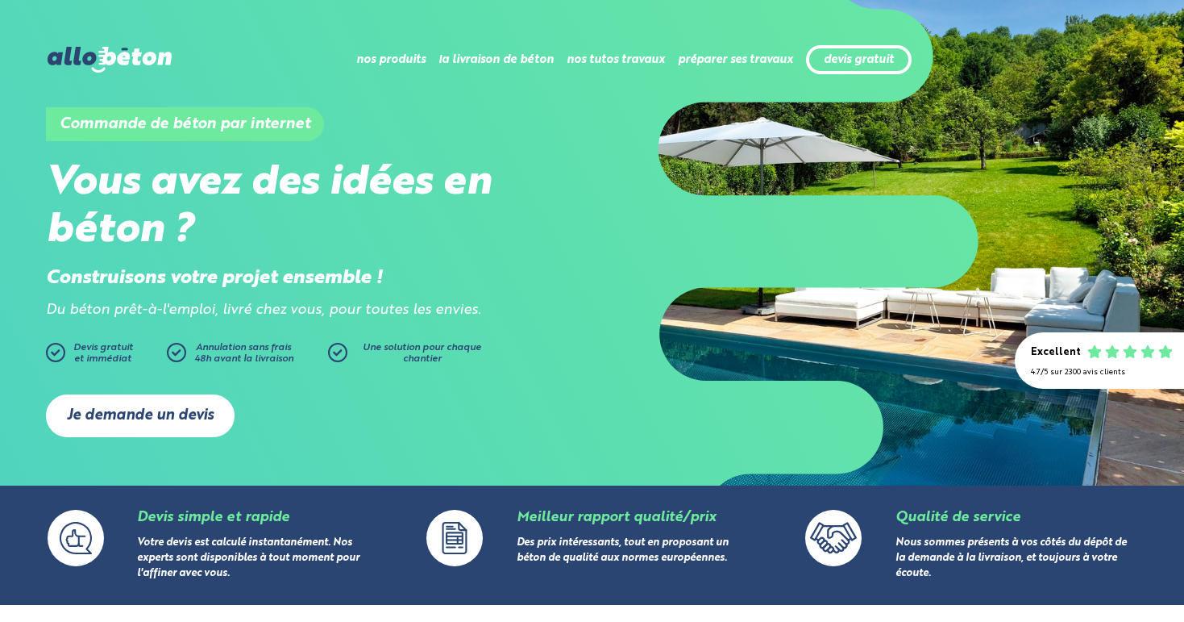
click at [157, 430] on link "Je demande un devis" at bounding box center [140, 415] width 189 height 43
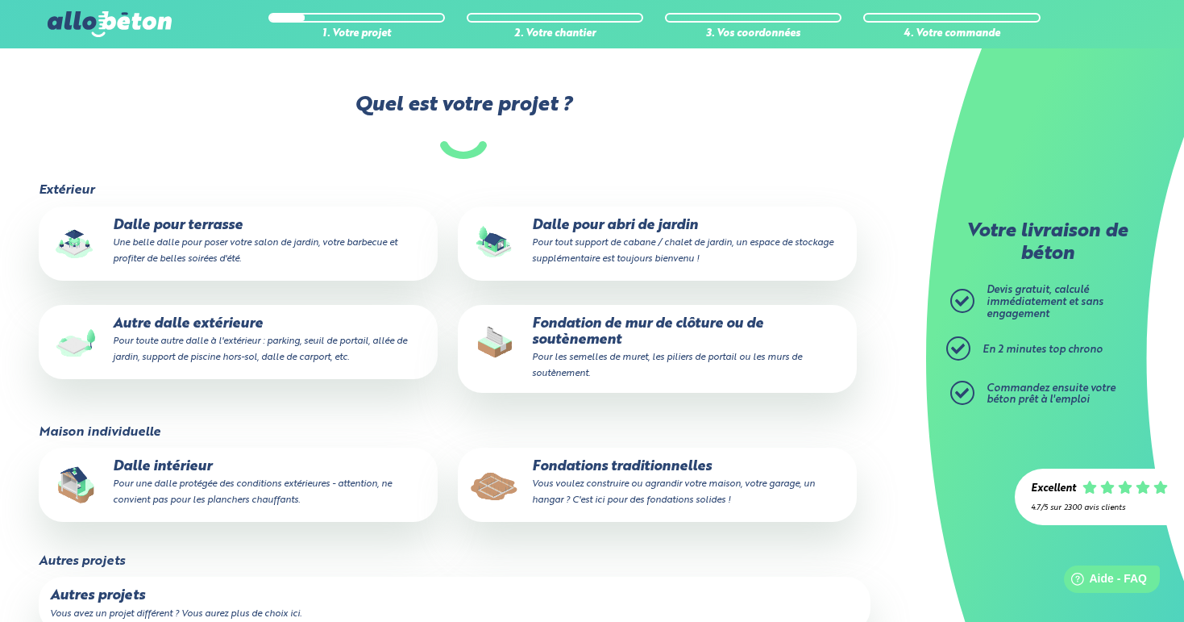
scroll to position [112, 0]
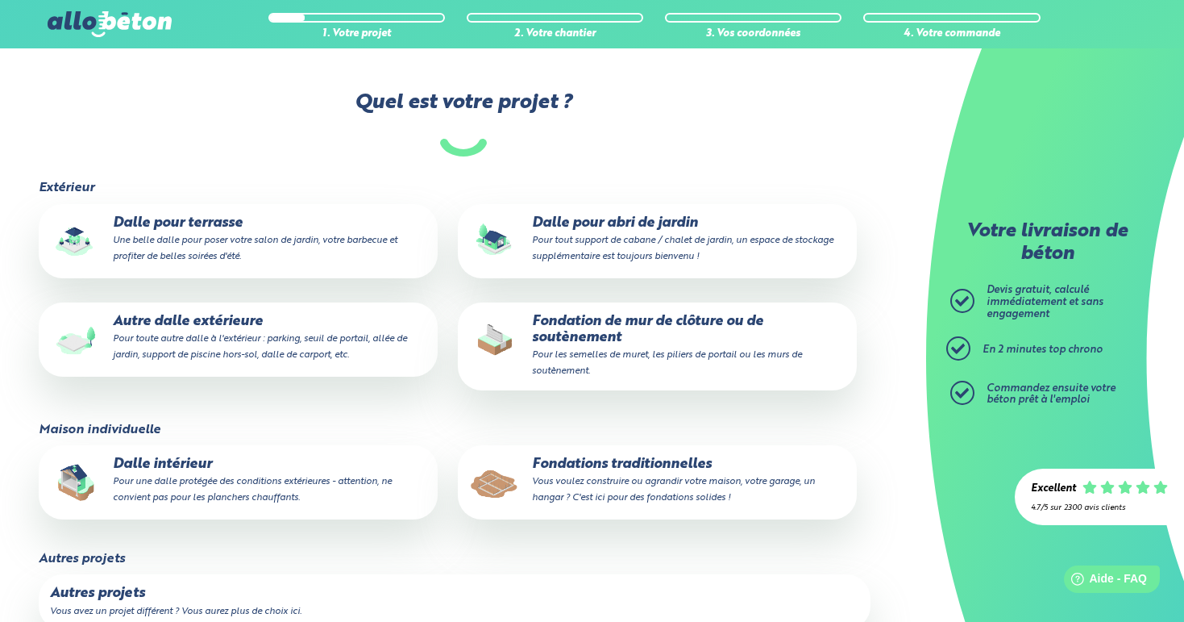
click at [292, 325] on p "Autre dalle extérieure Pour toute autre dalle à l'extérieur : parking, seuil de…" at bounding box center [238, 338] width 376 height 49
click at [0, 0] on input "Autre dalle extérieure Pour toute autre dalle à l'extérieur : parking, seuil de…" at bounding box center [0, 0] width 0 height 0
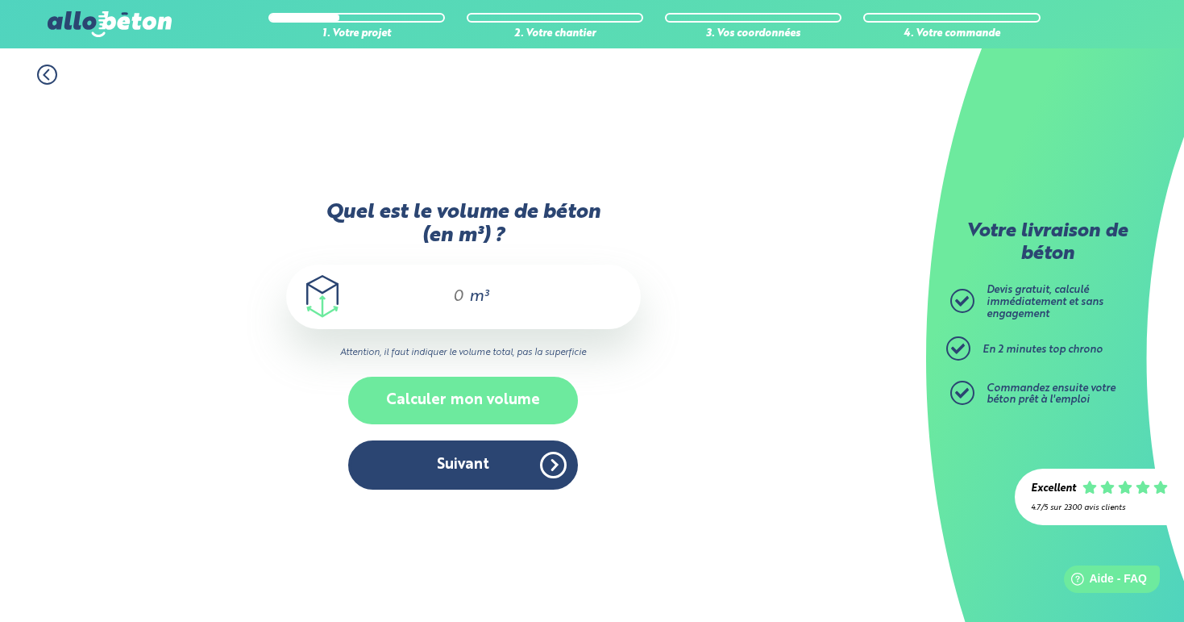
click at [460, 399] on button "Calculer mon volume" at bounding box center [463, 400] width 230 height 48
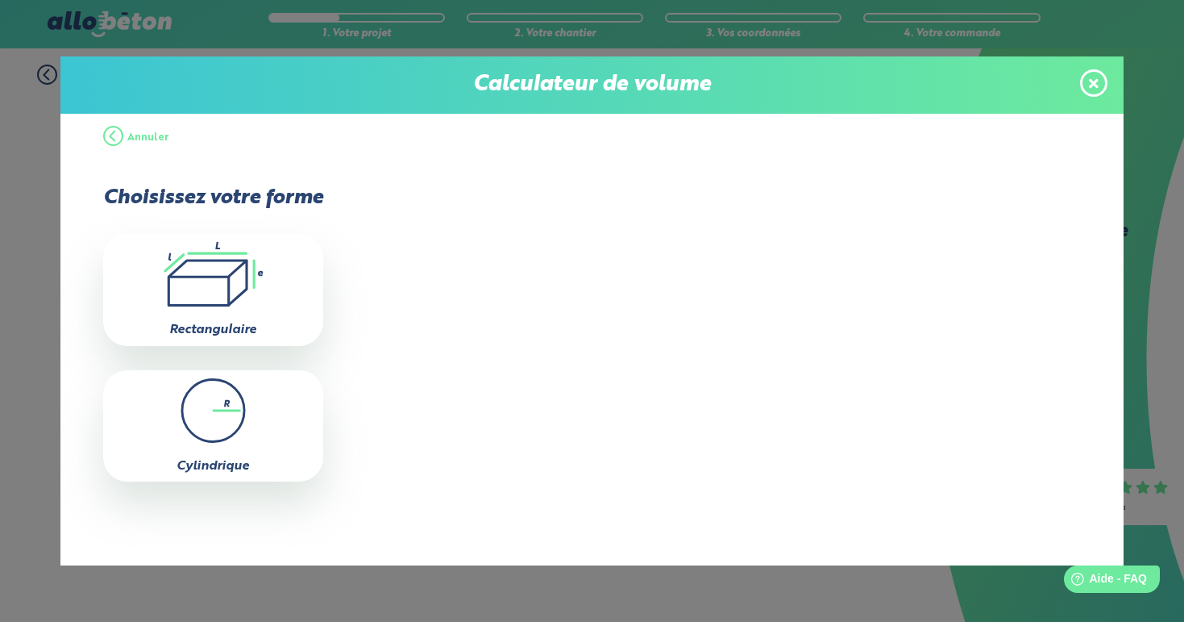
click at [237, 286] on icon ".icon-calc-rectanglea{fill:none;stroke-linecap:round;stroke-width:3px;stroke:#6…" at bounding box center [213, 274] width 204 height 64
type input "0"
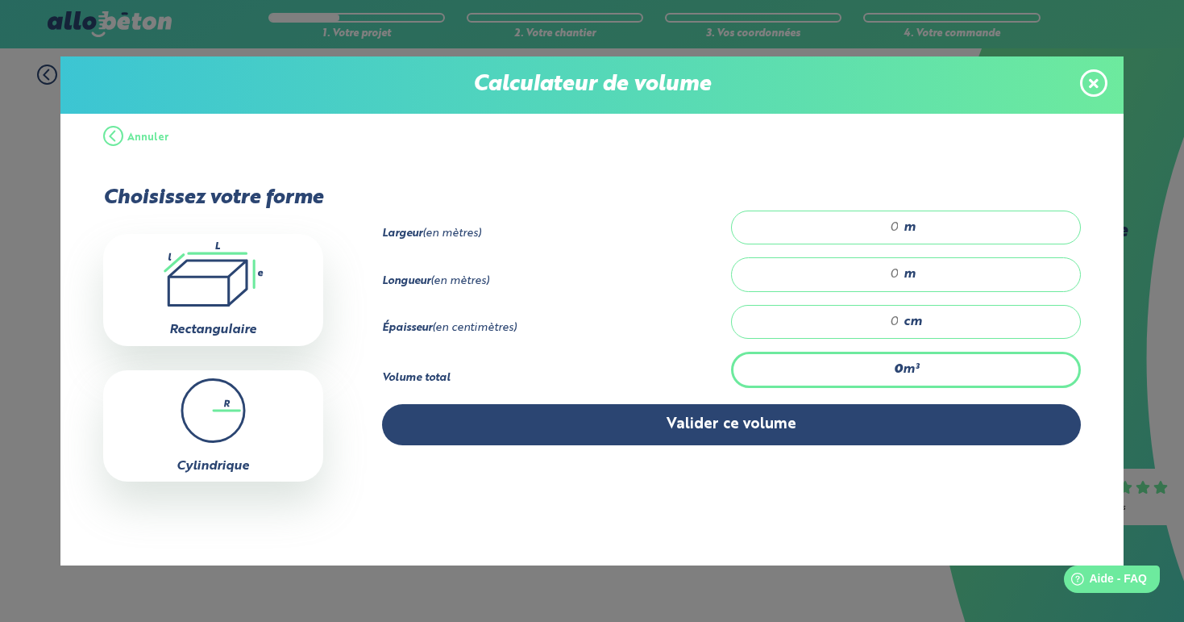
drag, startPoint x: 890, startPoint y: 224, endPoint x: 872, endPoint y: 227, distance: 18.7
click at [872, 227] on input "number" at bounding box center [824, 227] width 152 height 16
type input "20"
click at [898, 270] on input "number" at bounding box center [824, 274] width 152 height 16
type input "30"
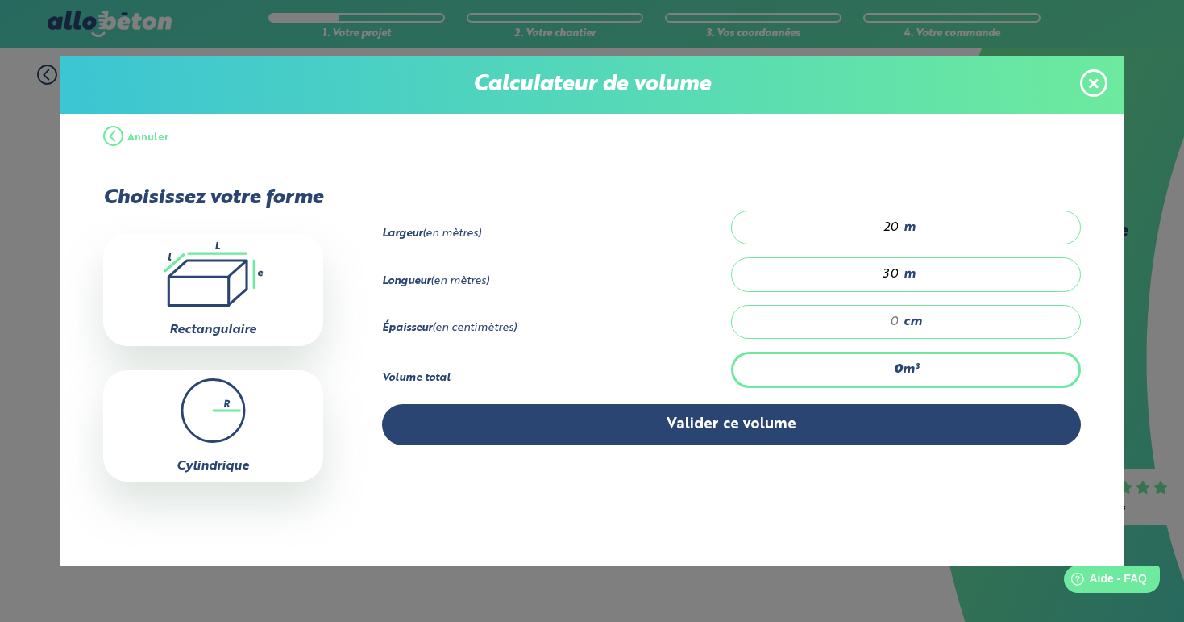
click at [895, 320] on input "number" at bounding box center [824, 322] width 152 height 16
type input "6"
type input "1"
type input "60"
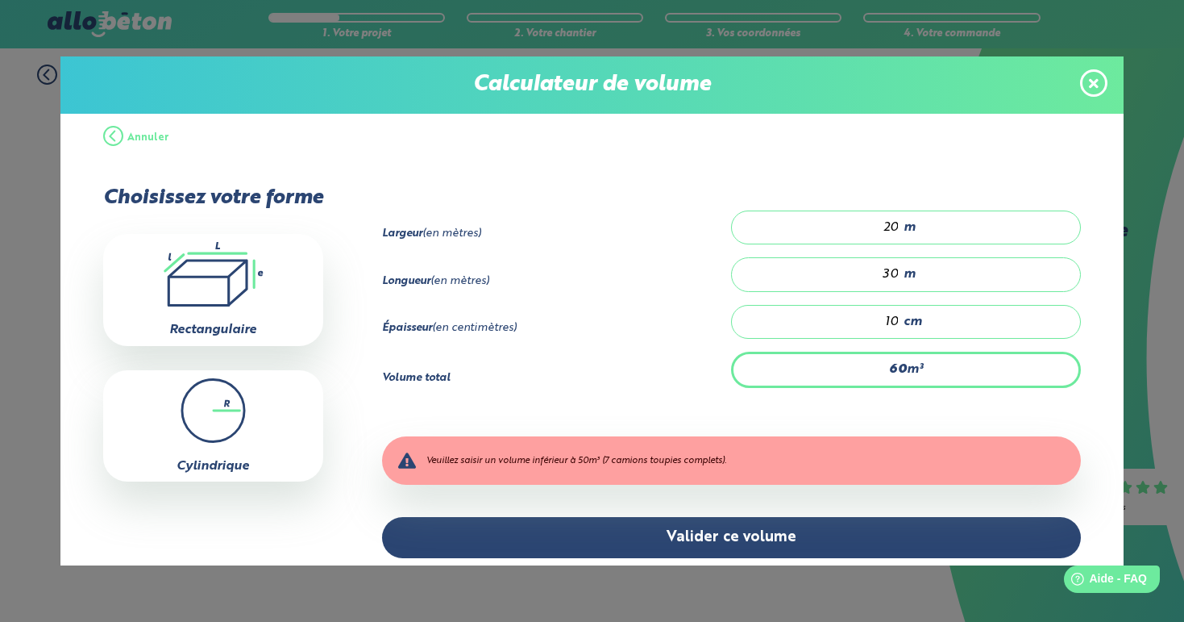
type input "10"
click at [898, 225] on input "20" at bounding box center [824, 227] width 152 height 16
type input "6"
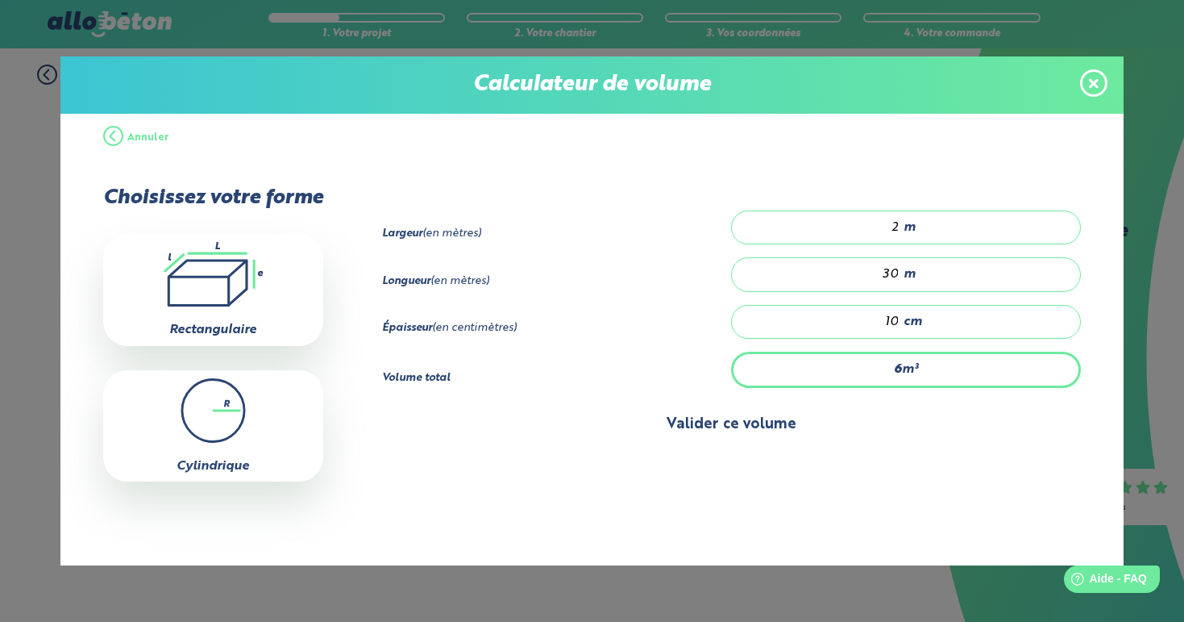
type input "2"
click at [762, 426] on button "Valider ce volume" at bounding box center [732, 424] width 700 height 41
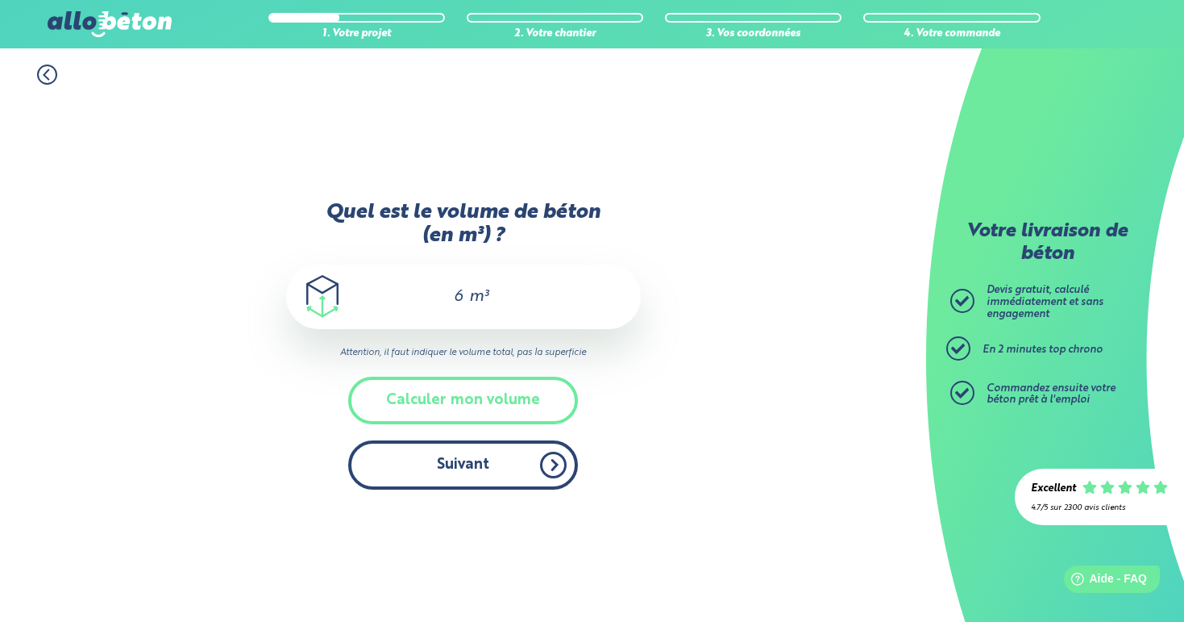
click at [529, 463] on button "Suivant" at bounding box center [463, 464] width 230 height 49
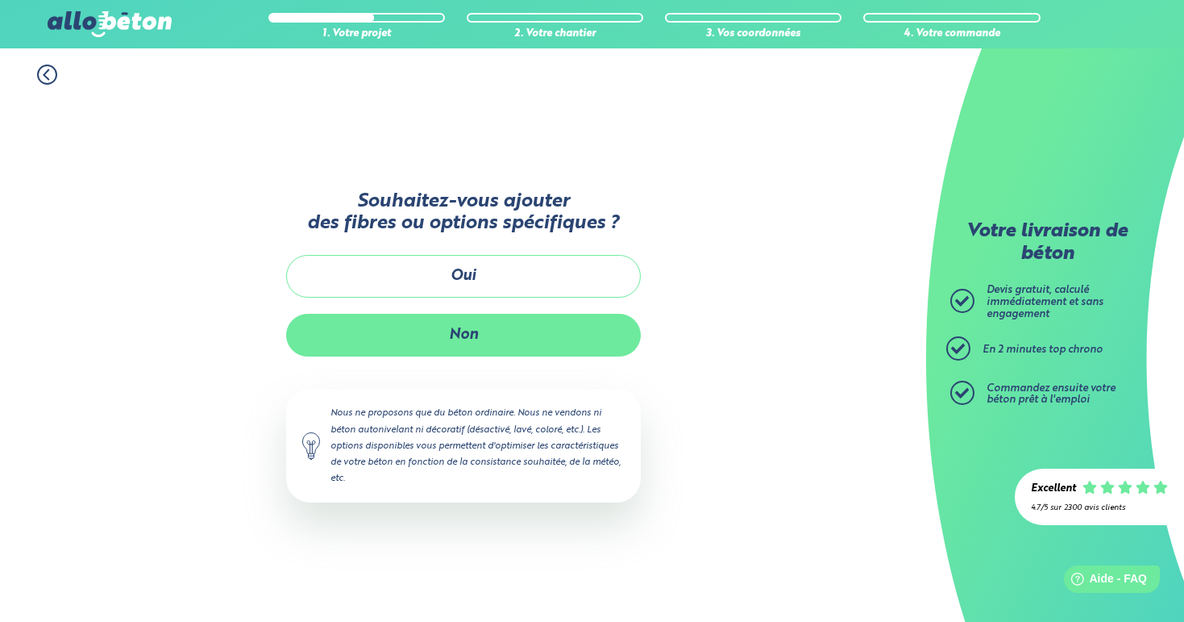
click at [552, 342] on button "Non" at bounding box center [463, 335] width 355 height 43
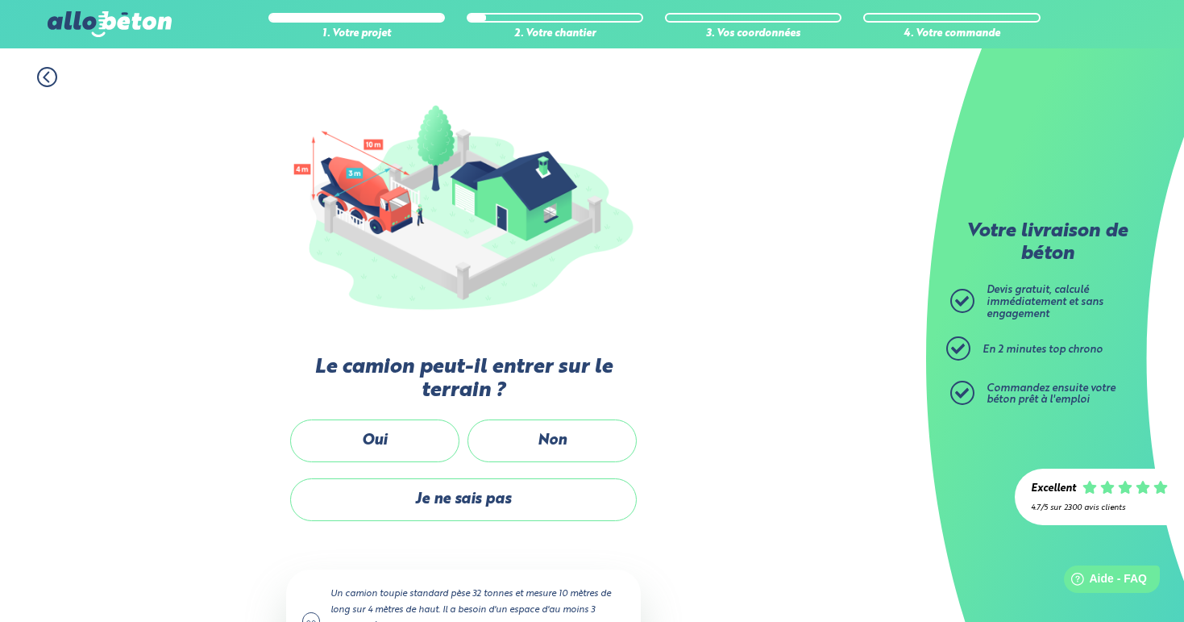
scroll to position [135, 0]
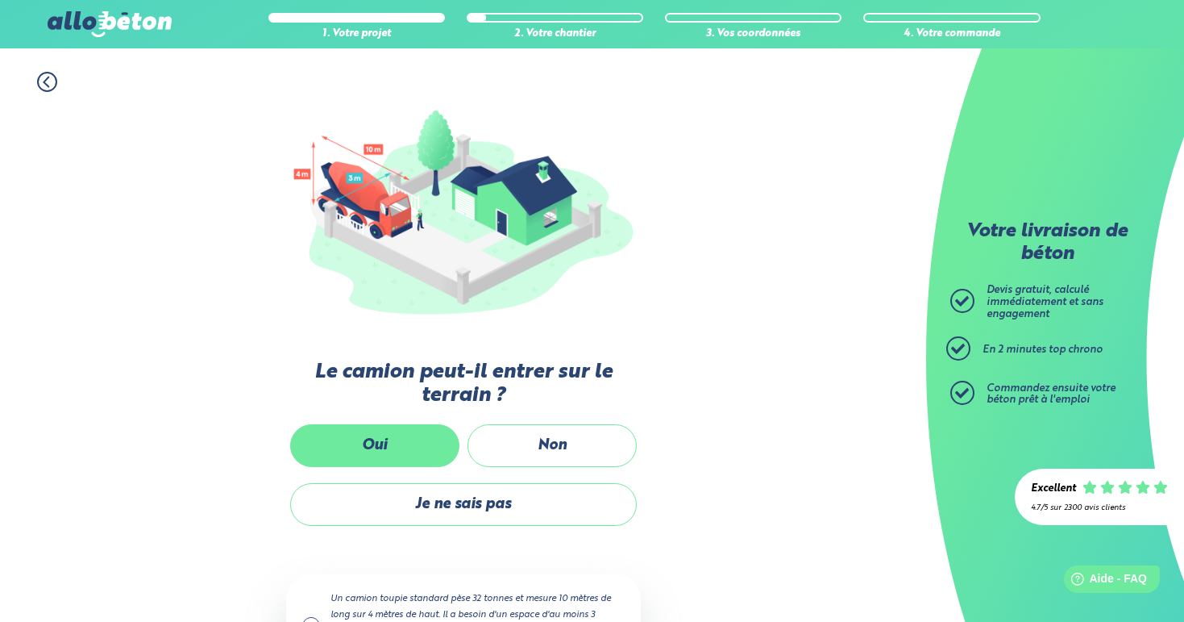
click at [359, 448] on label "Oui" at bounding box center [374, 445] width 169 height 43
click at [0, 0] on input "Oui" at bounding box center [0, 0] width 0 height 0
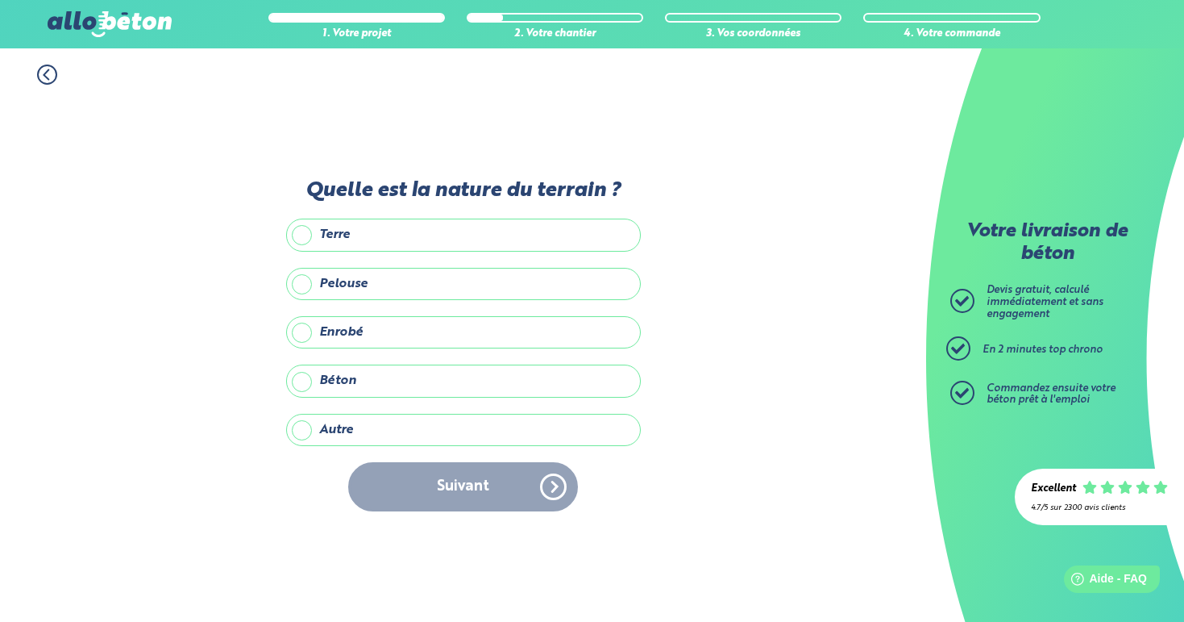
click at [355, 385] on label "Béton" at bounding box center [463, 380] width 355 height 32
click at [0, 0] on input "Béton" at bounding box center [0, 0] width 0 height 0
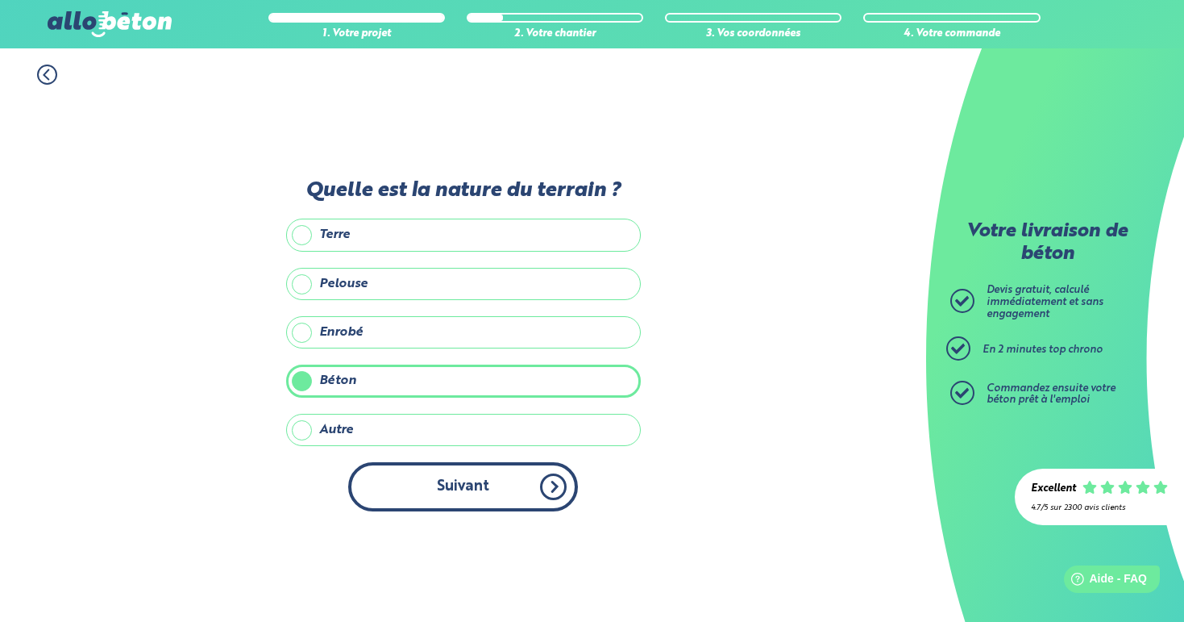
click at [449, 483] on button "Suivant" at bounding box center [463, 486] width 230 height 49
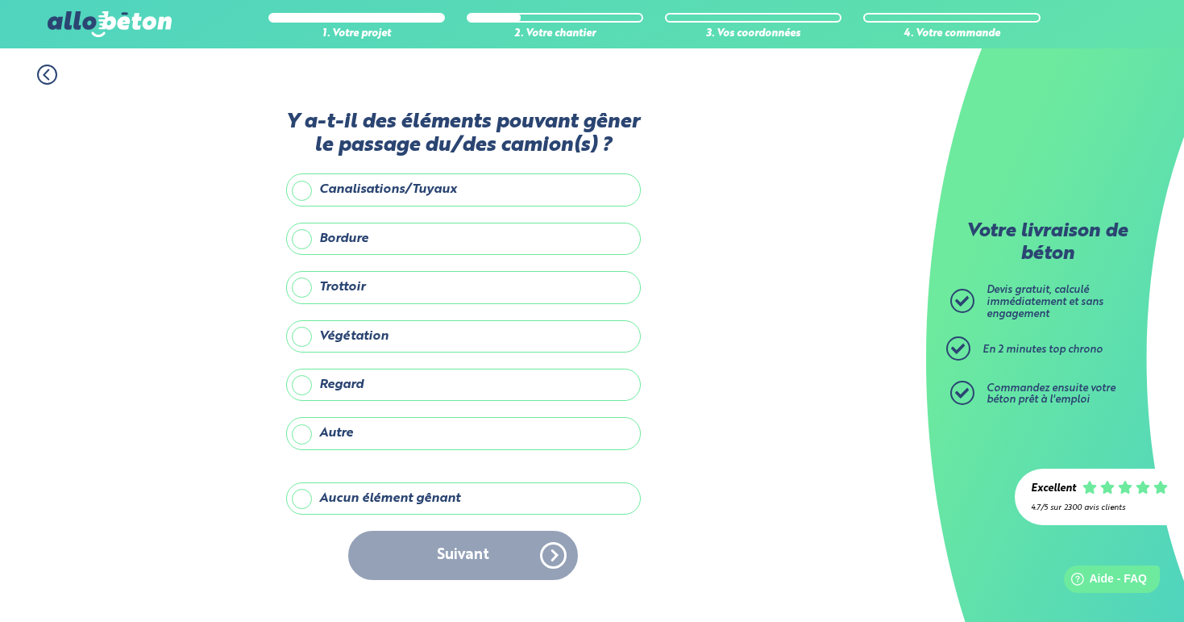
click at [374, 493] on label "Aucun élément gênant" at bounding box center [463, 498] width 355 height 32
click at [0, 0] on input "Aucun élément gênant" at bounding box center [0, 0] width 0 height 0
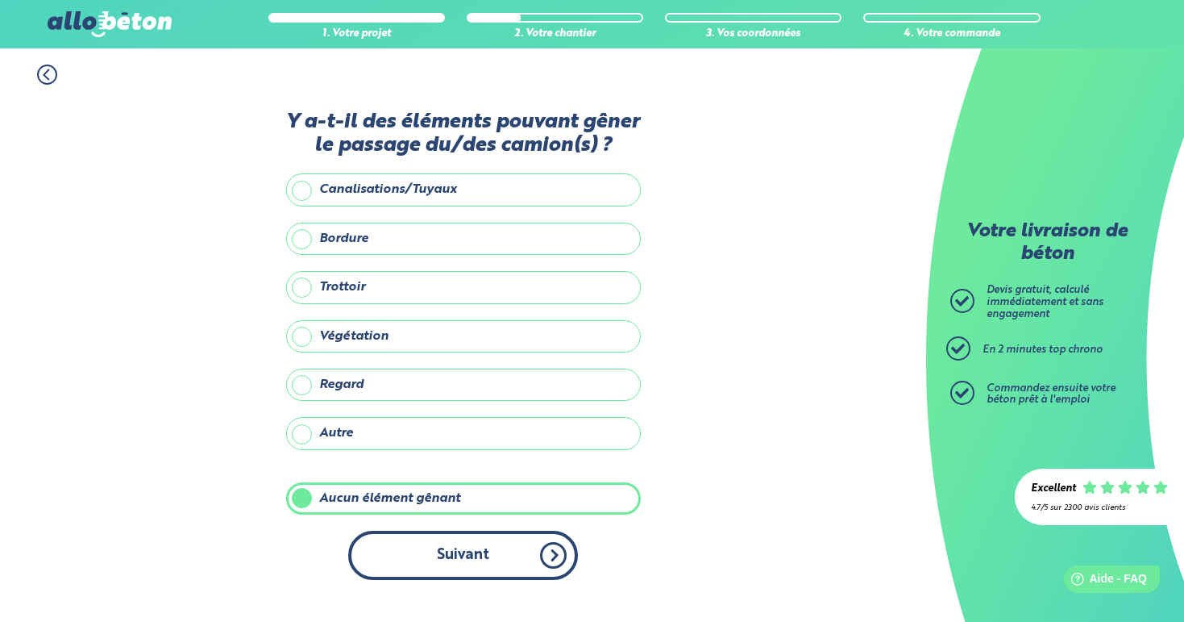
click at [439, 555] on button "Suivant" at bounding box center [463, 554] width 230 height 49
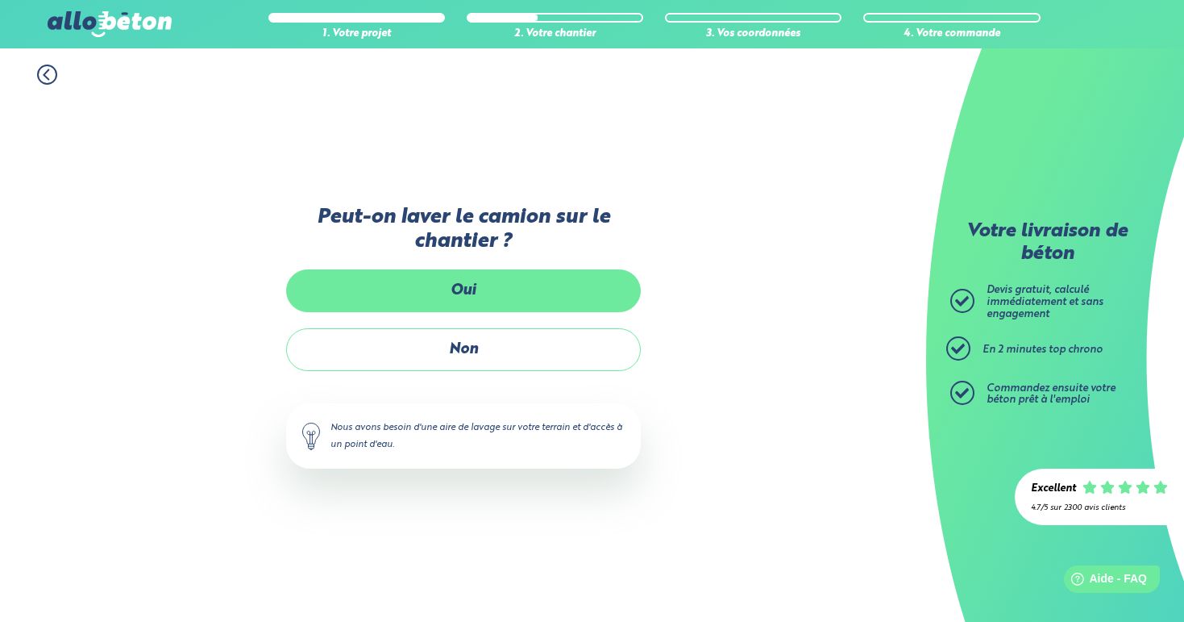
click at [492, 292] on label "Oui" at bounding box center [463, 290] width 355 height 43
click at [0, 0] on input "Oui" at bounding box center [0, 0] width 0 height 0
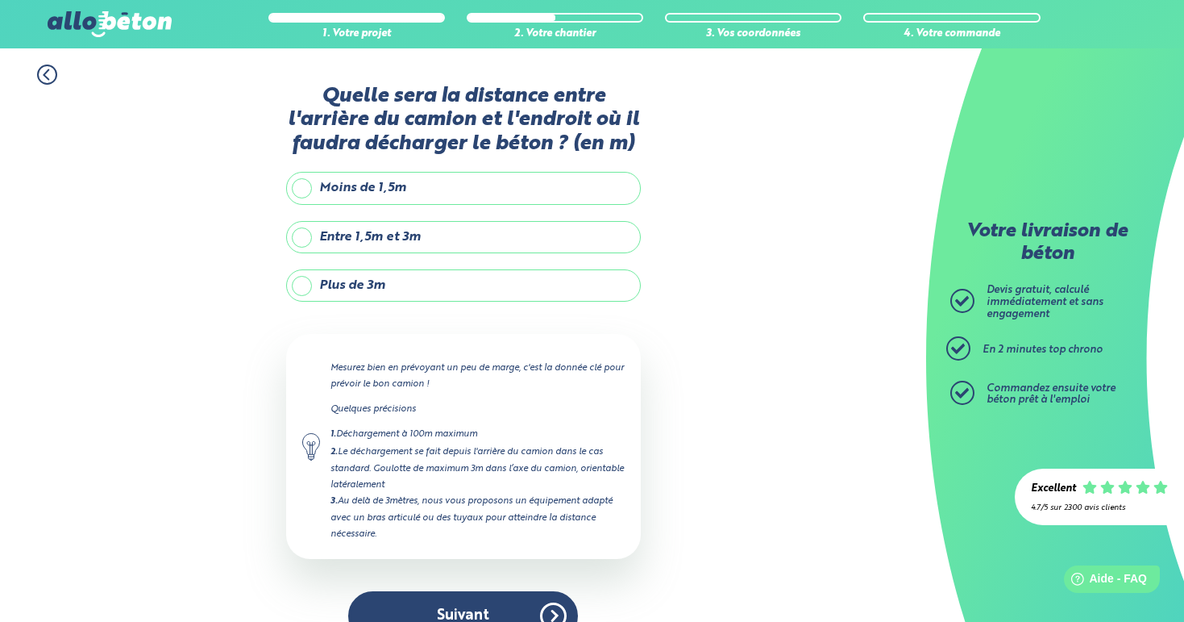
click at [409, 239] on label "Entre 1,5m et 3m" at bounding box center [463, 237] width 355 height 32
click at [0, 0] on input "Entre 1,5m et 3m" at bounding box center [0, 0] width 0 height 0
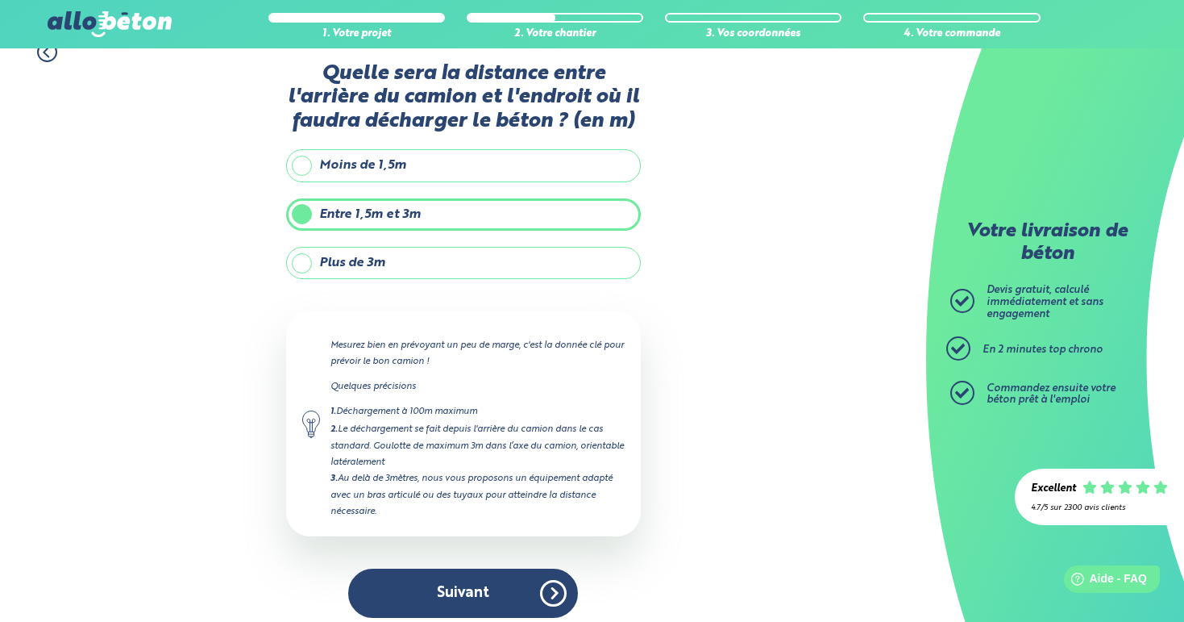
scroll to position [32, 0]
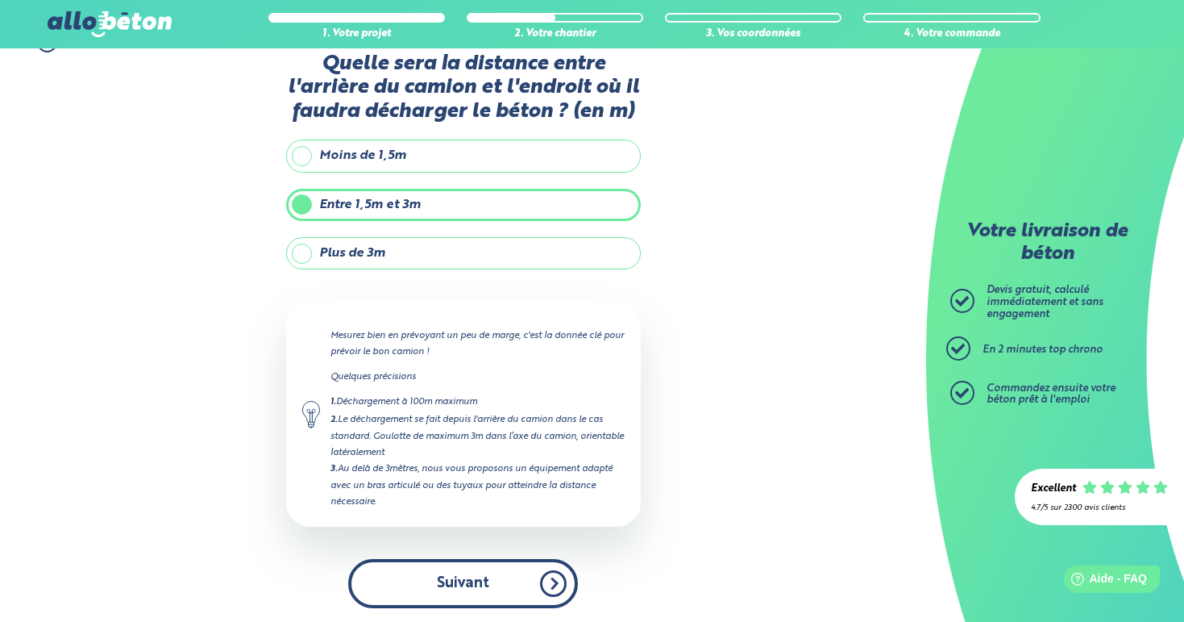
click at [481, 585] on button "Suivant" at bounding box center [463, 583] width 230 height 49
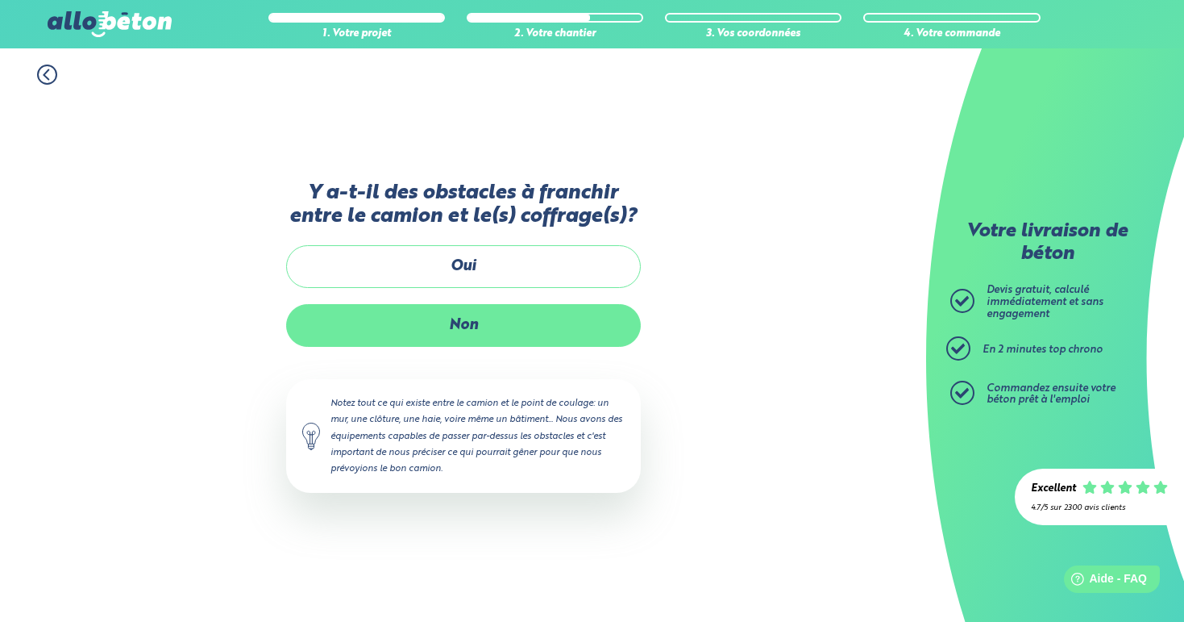
click at [488, 322] on label "Non" at bounding box center [463, 325] width 355 height 43
click at [0, 0] on input "Non" at bounding box center [0, 0] width 0 height 0
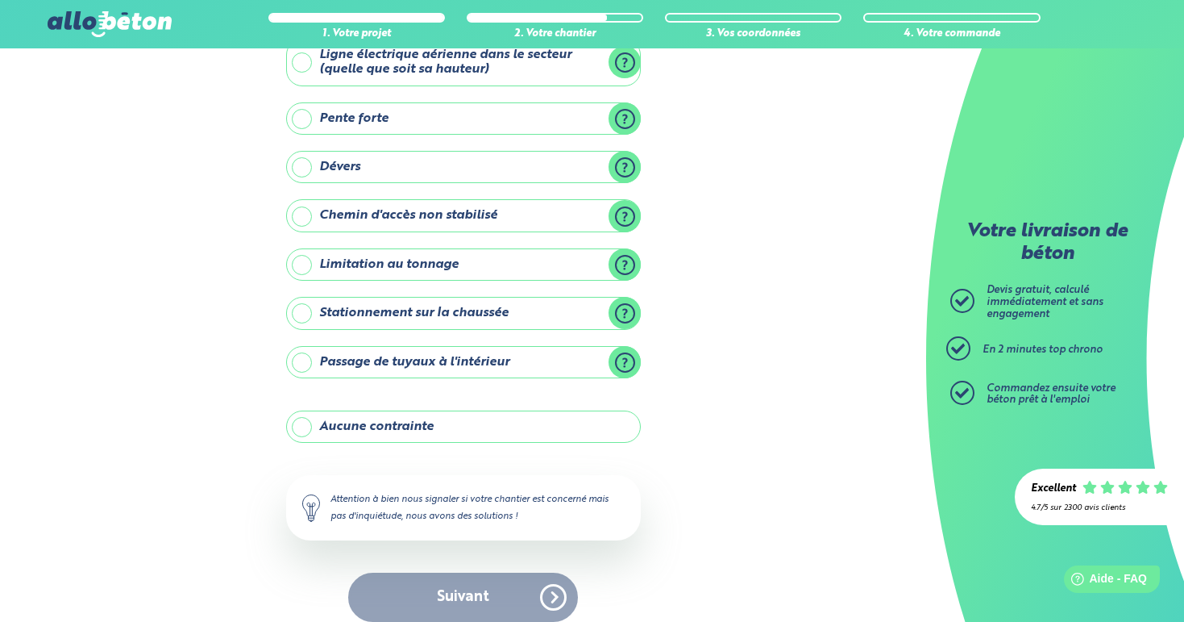
scroll to position [113, 0]
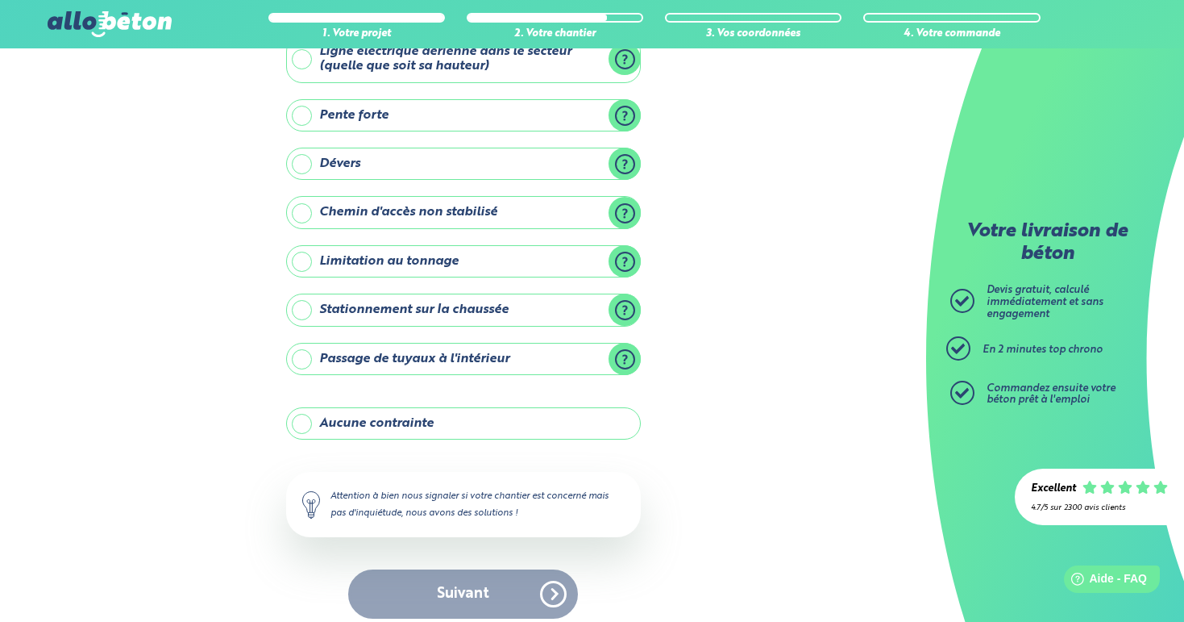
click at [472, 410] on label "Aucune contrainte" at bounding box center [463, 423] width 355 height 32
click at [0, 0] on input "Aucune contrainte" at bounding box center [0, 0] width 0 height 0
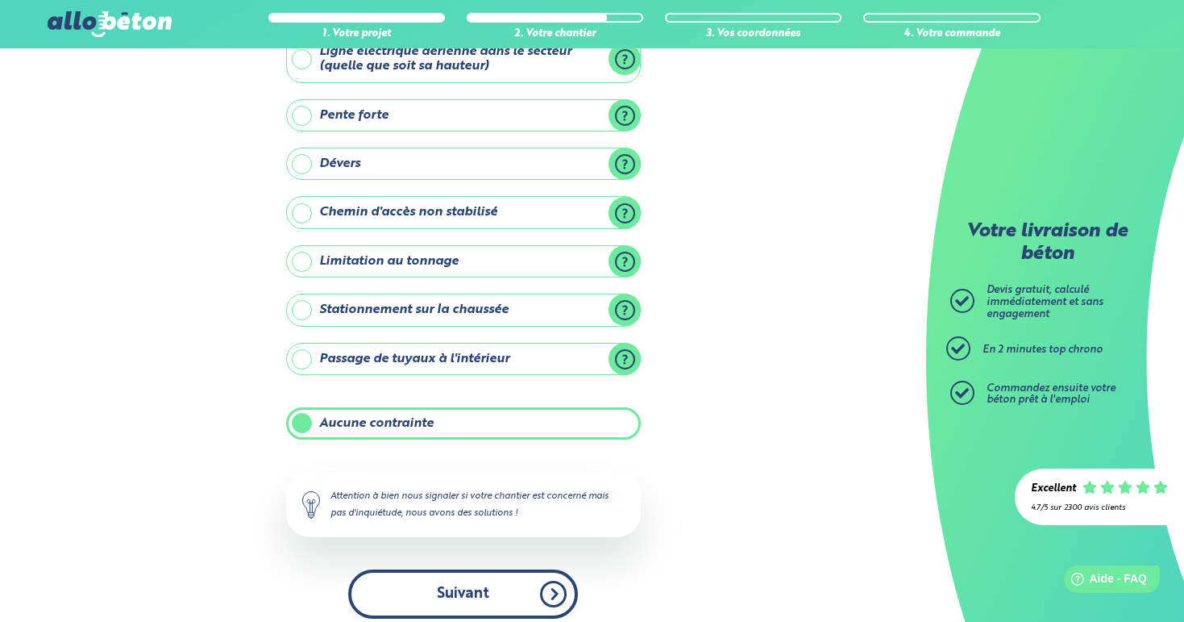
click at [502, 588] on button "Suivant" at bounding box center [463, 593] width 230 height 49
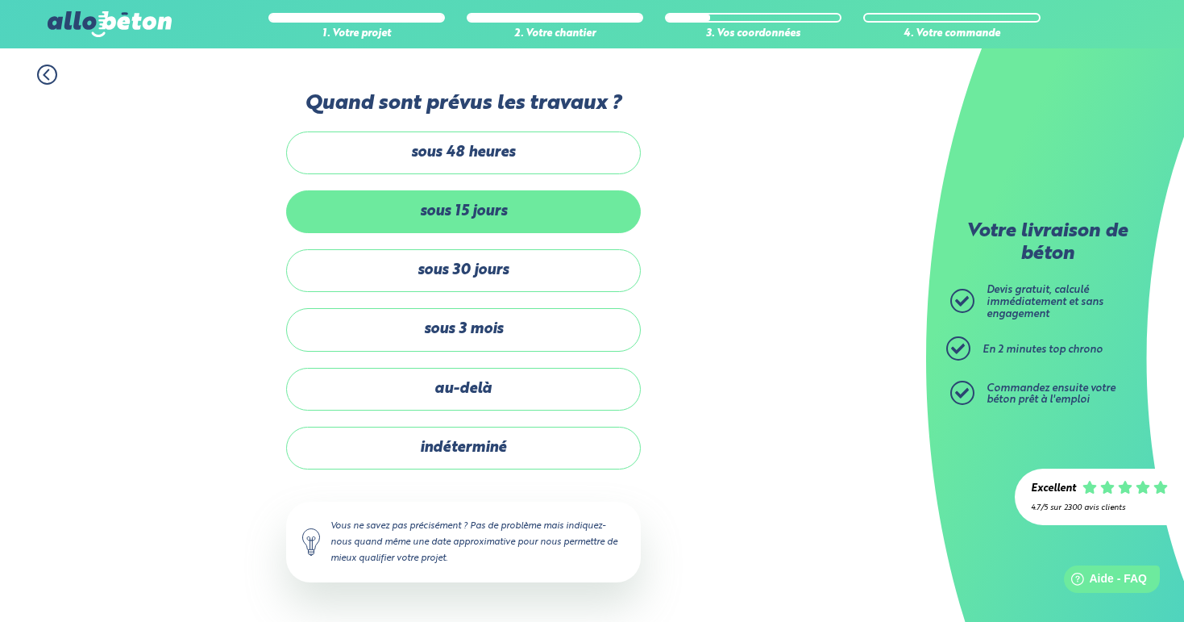
click at [458, 213] on label "sous 15 jours" at bounding box center [463, 211] width 355 height 43
click at [0, 0] on input "sous 15 jours" at bounding box center [0, 0] width 0 height 0
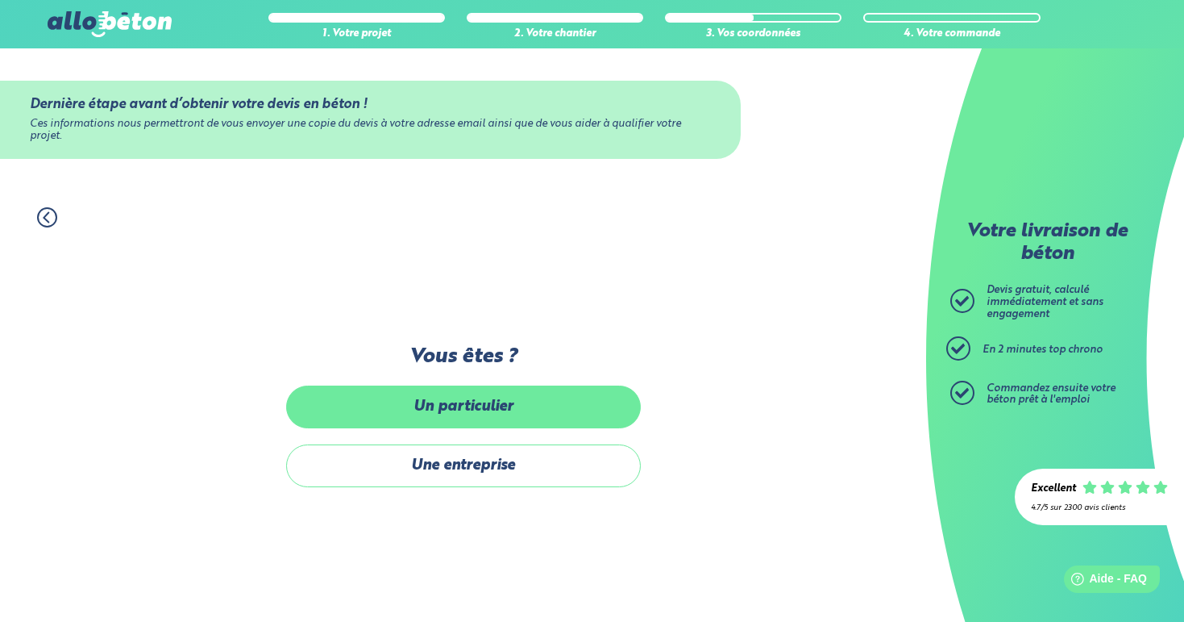
click at [479, 393] on label "Un particulier" at bounding box center [463, 406] width 355 height 43
click at [0, 0] on input "Un particulier" at bounding box center [0, 0] width 0 height 0
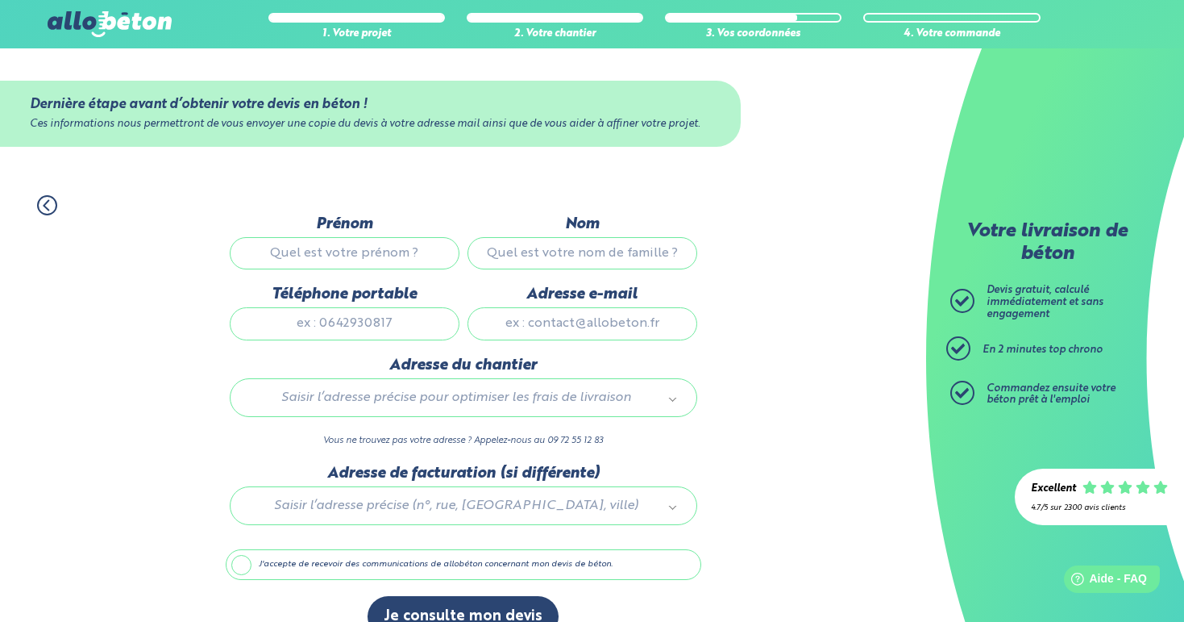
click at [365, 257] on input "Prénom" at bounding box center [345, 253] width 230 height 32
type input "Alexandre"
type input "Darbois"
type input "0681677886"
type input "alexandre.darbois@essec.edu"
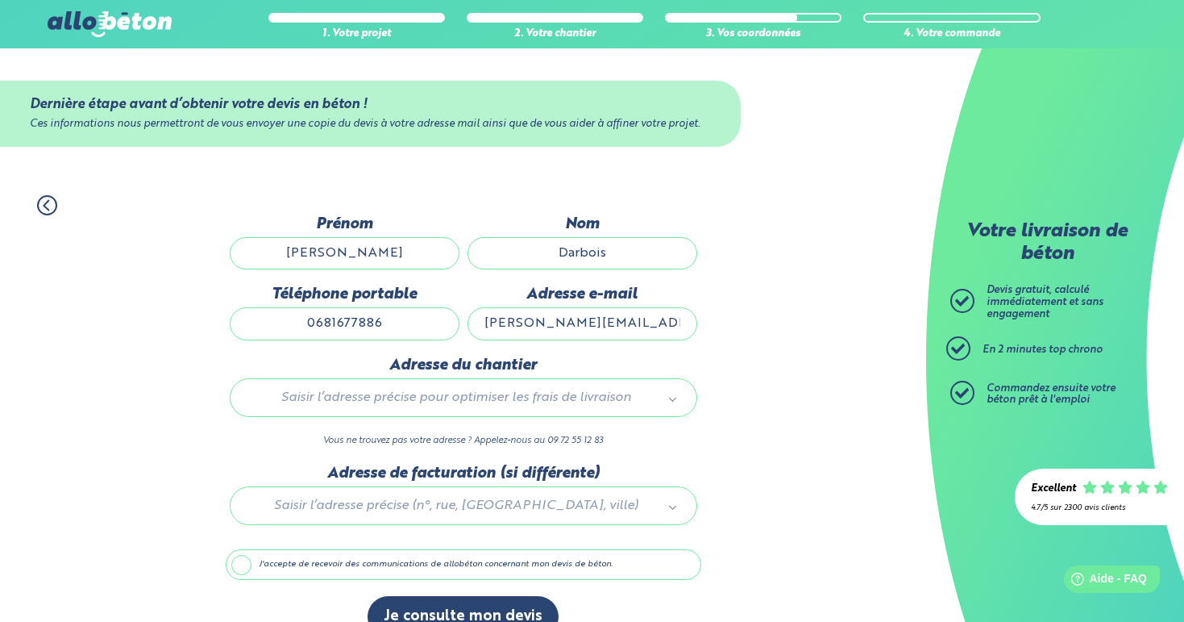
type input "90 Rue Jean-Pierre Timbaud"
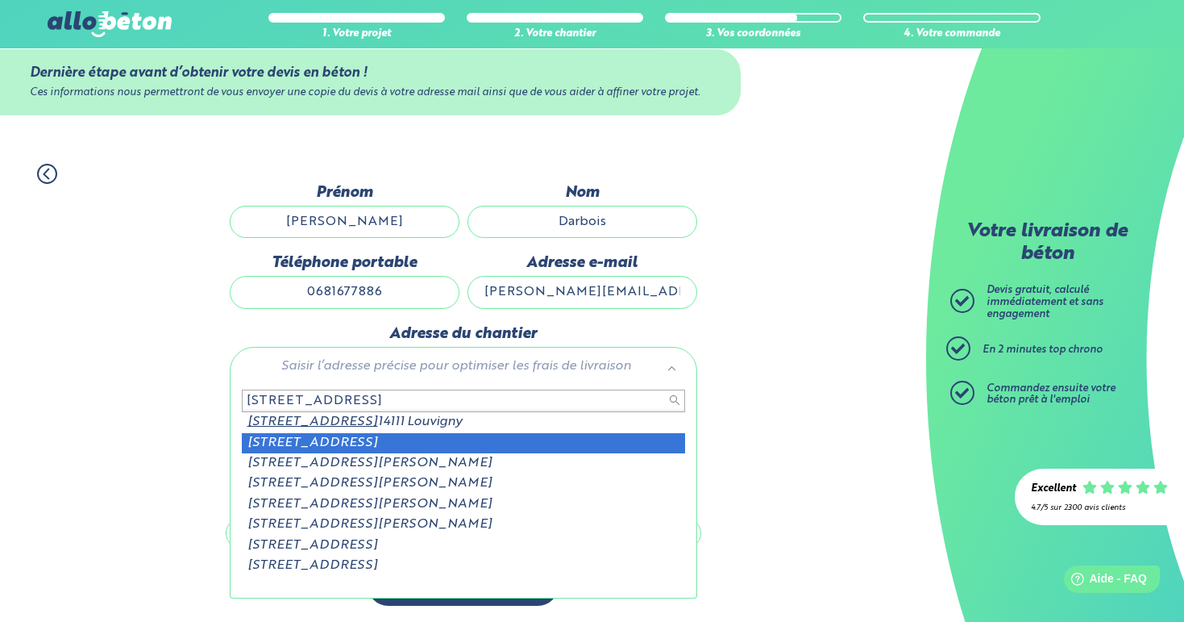
type input "3 rue pitard"
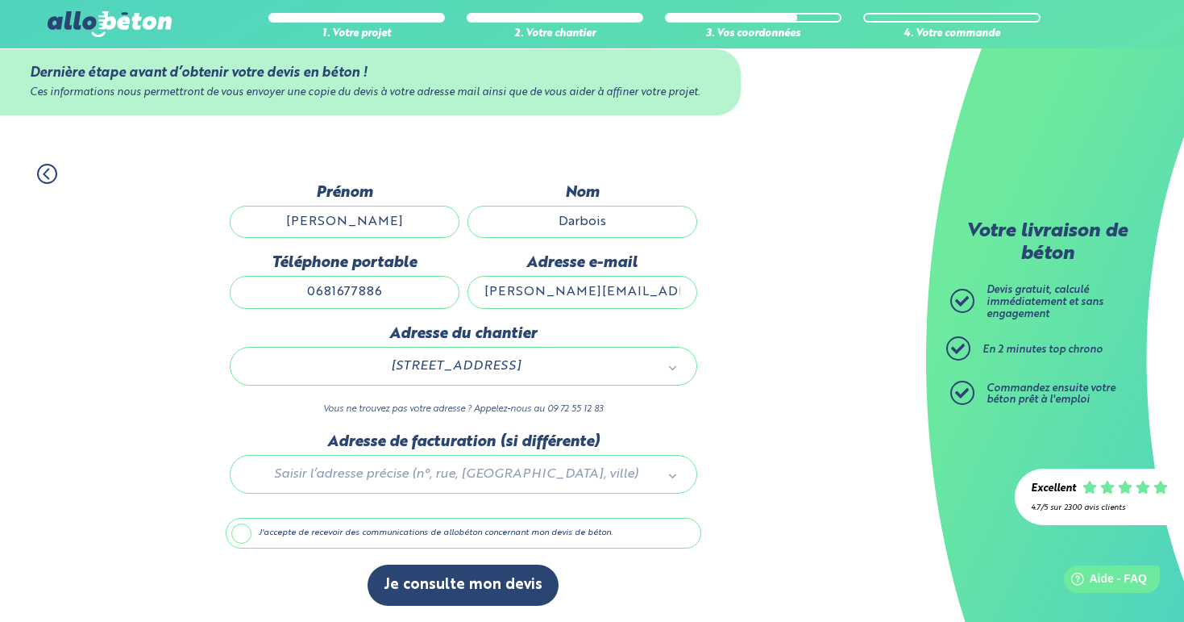
click at [369, 473] on div at bounding box center [464, 471] width 476 height 77
click at [477, 584] on button "Je consulte mon devis" at bounding box center [463, 584] width 191 height 41
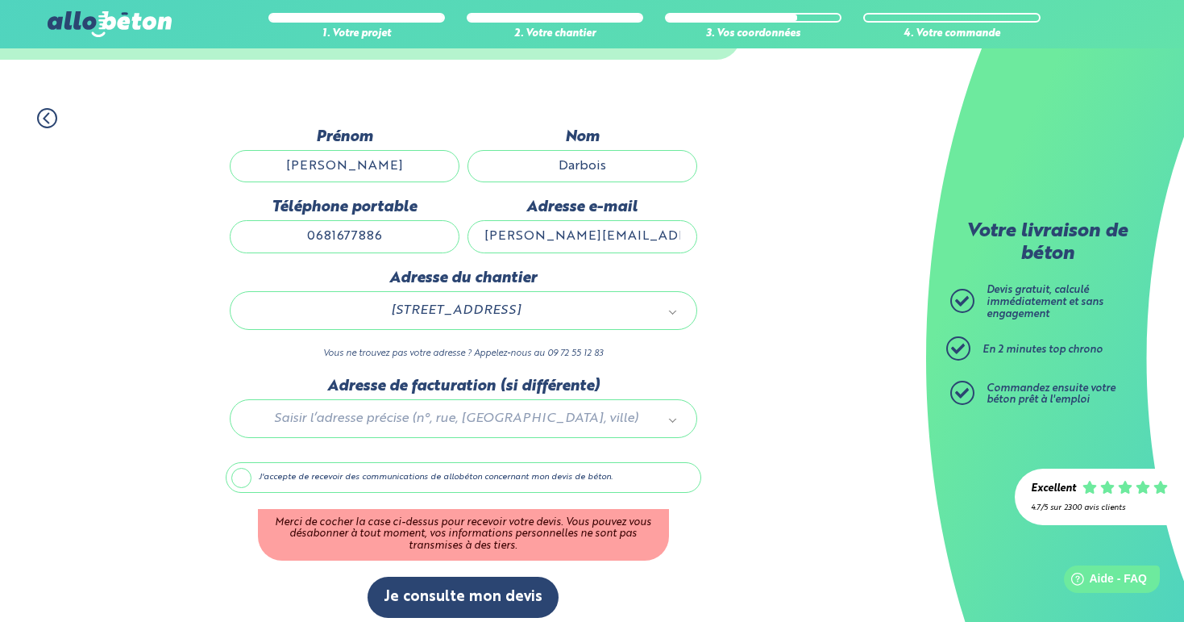
scroll to position [99, 0]
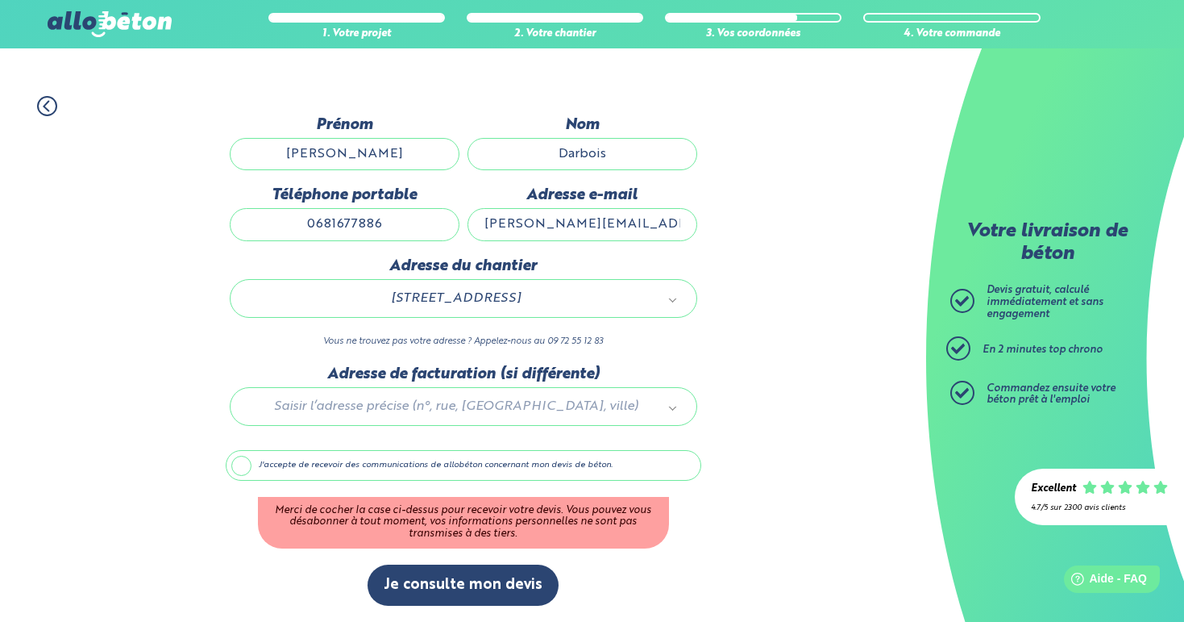
click at [248, 466] on label "J'accepte de recevoir des communications de allobéton concernant mon devis de b…" at bounding box center [464, 465] width 476 height 31
click at [0, 0] on input "J'accepte de recevoir des communications de allobéton concernant mon devis de b…" at bounding box center [0, 0] width 0 height 0
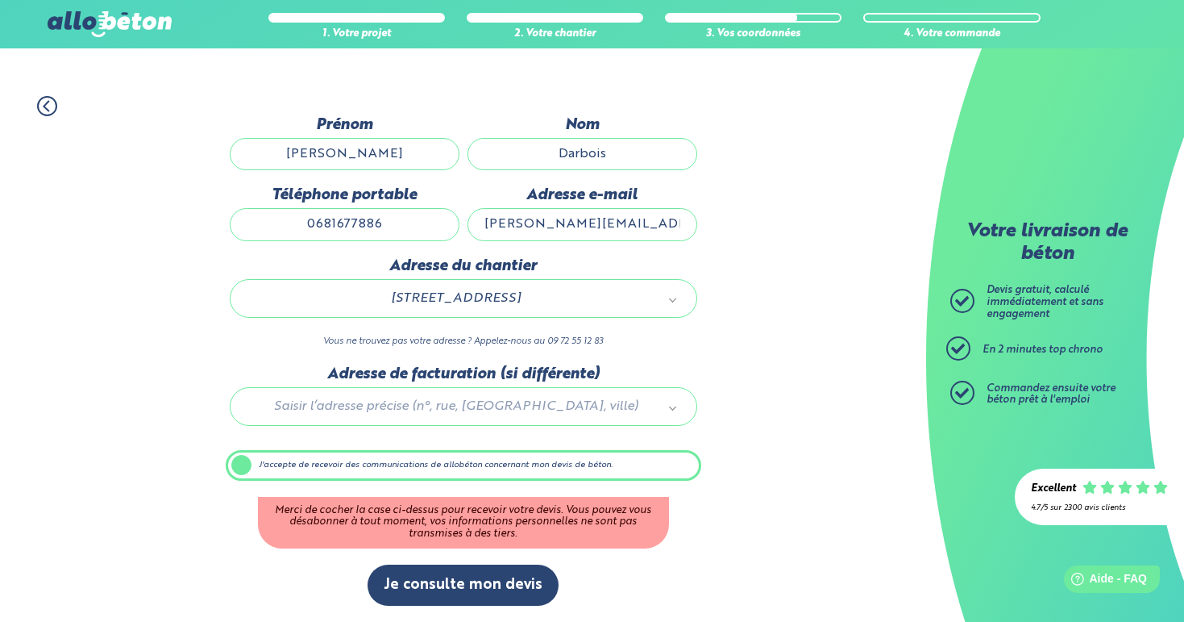
scroll to position [31, 0]
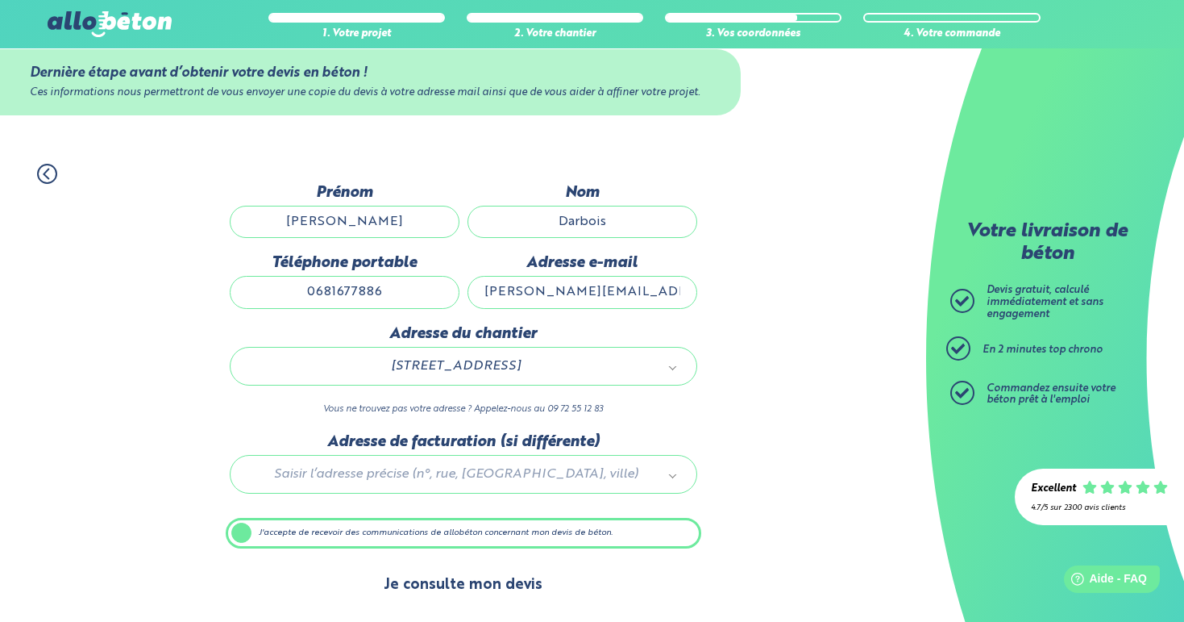
click at [468, 581] on button "Je consulte mon devis" at bounding box center [463, 584] width 191 height 41
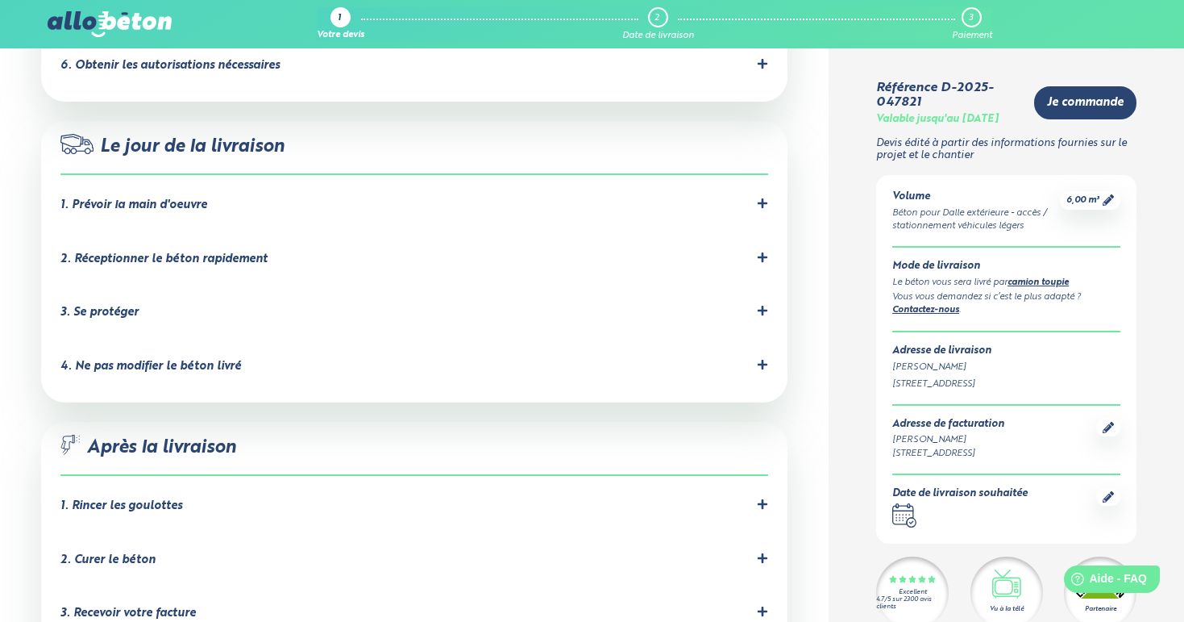
scroll to position [1362, 0]
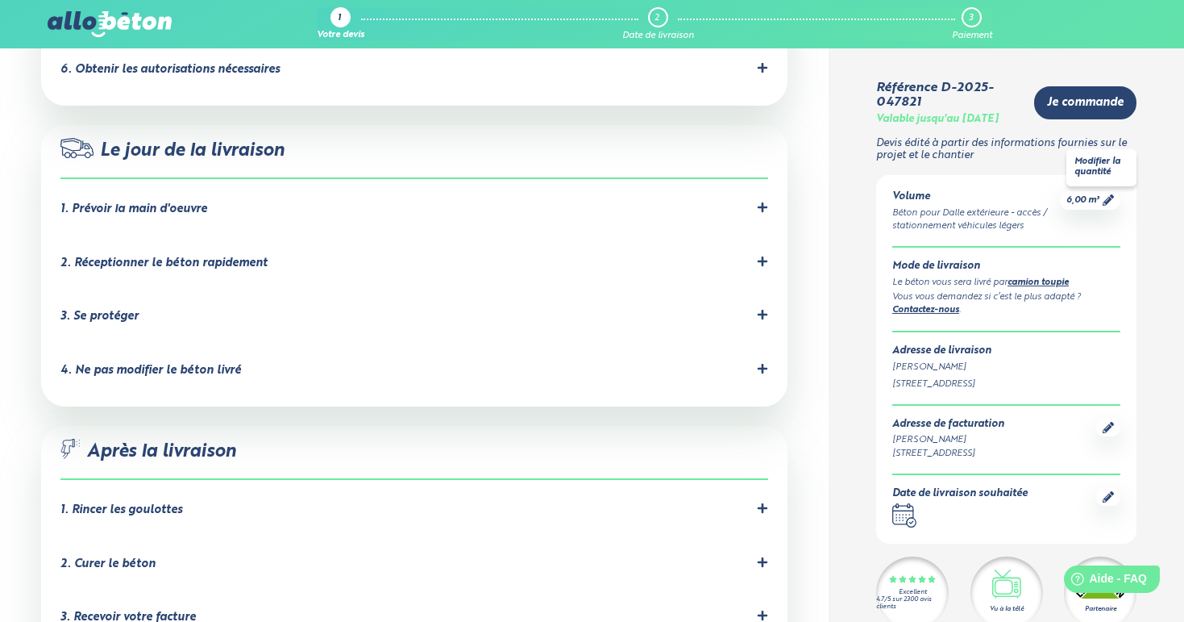
click at [1087, 206] on span "6,00 m³" at bounding box center [1083, 200] width 33 height 12
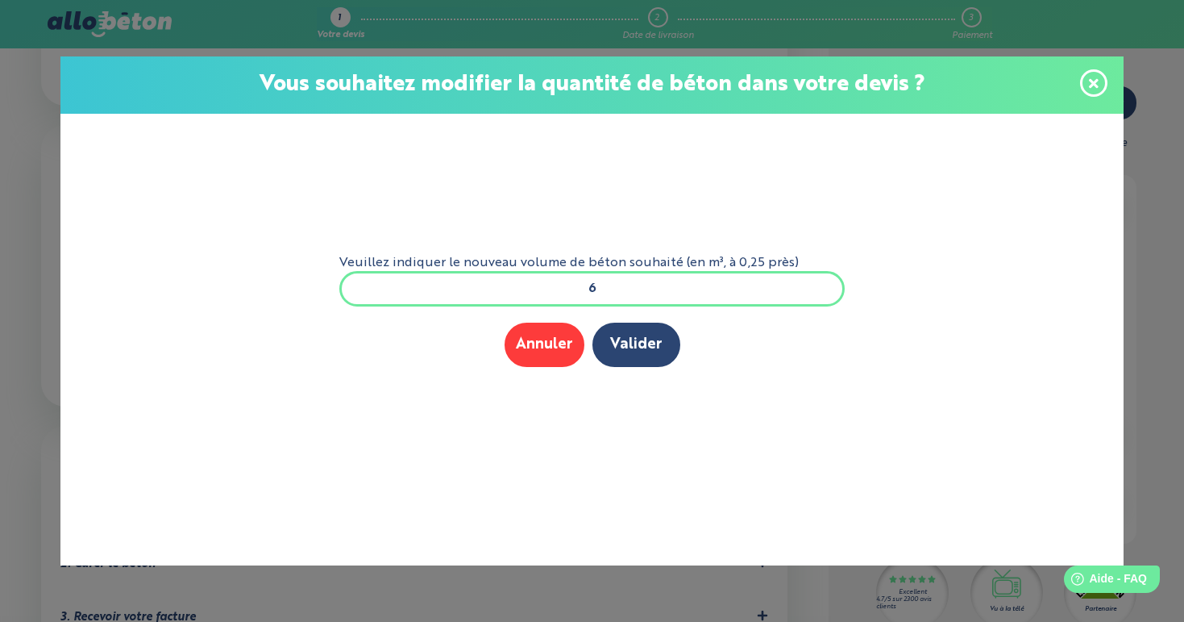
click at [668, 293] on input "6" at bounding box center [592, 288] width 506 height 35
type input "3"
click at [651, 350] on button "Valider" at bounding box center [637, 344] width 88 height 44
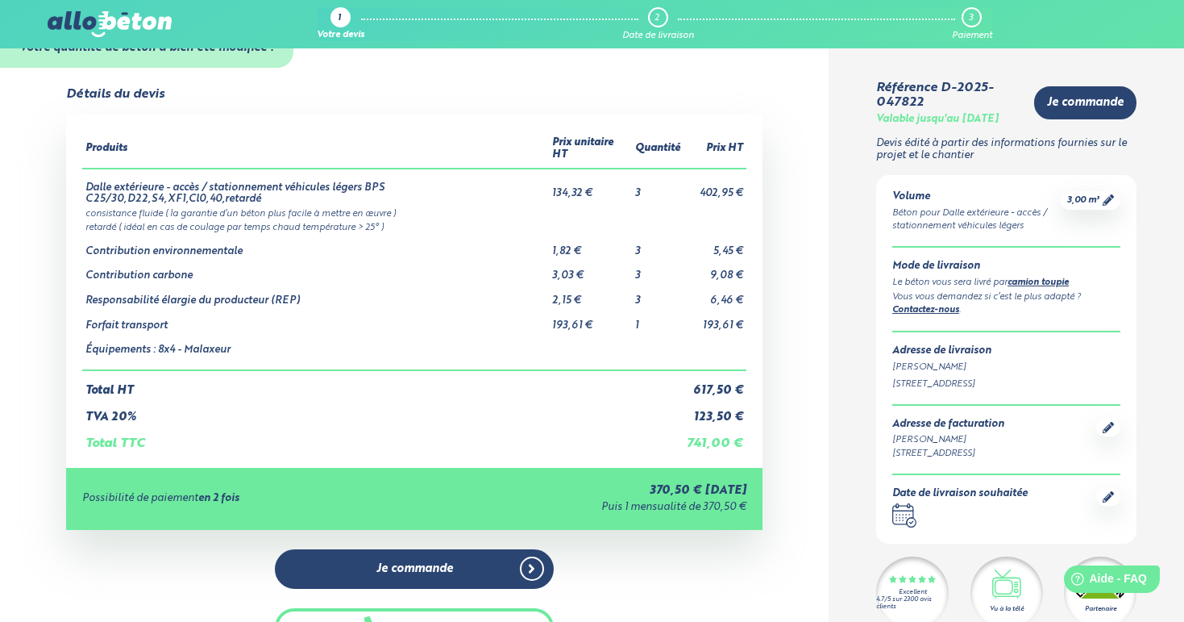
scroll to position [45, 0]
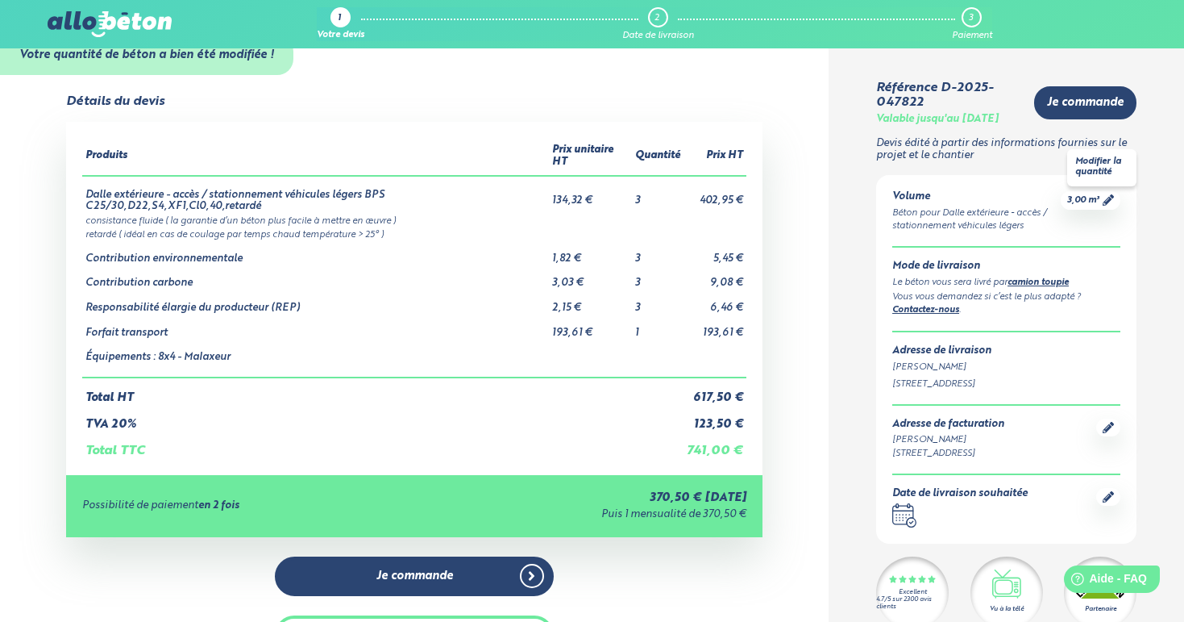
click at [1096, 206] on span "3,00 m³" at bounding box center [1083, 200] width 32 height 12
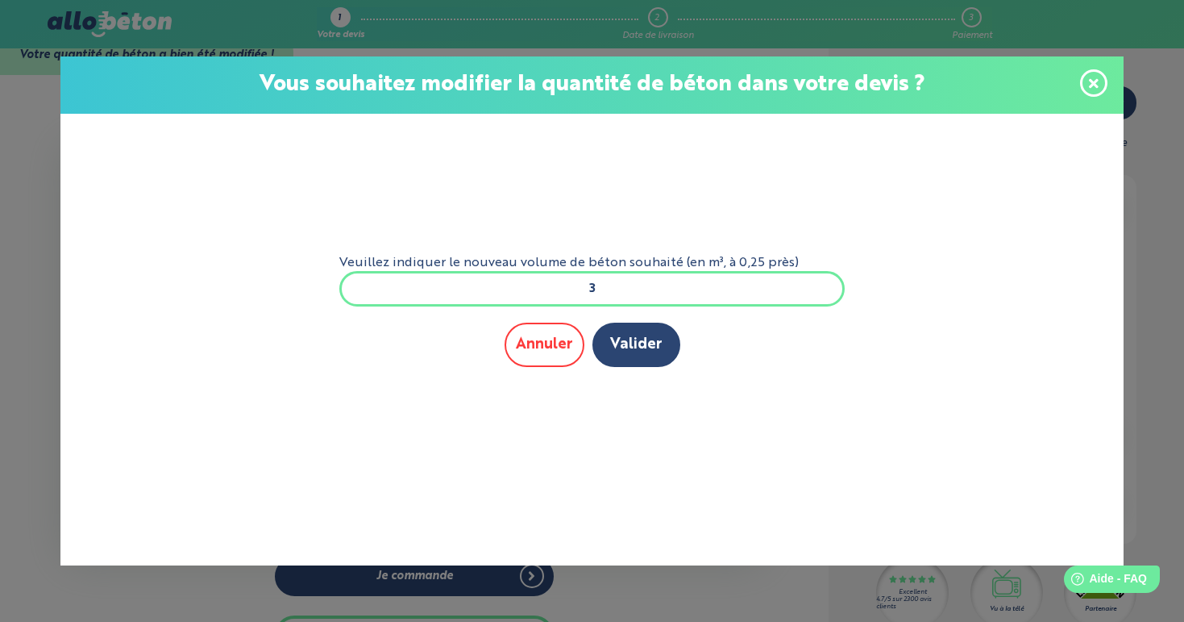
click at [554, 344] on button "Annuler" at bounding box center [545, 344] width 80 height 44
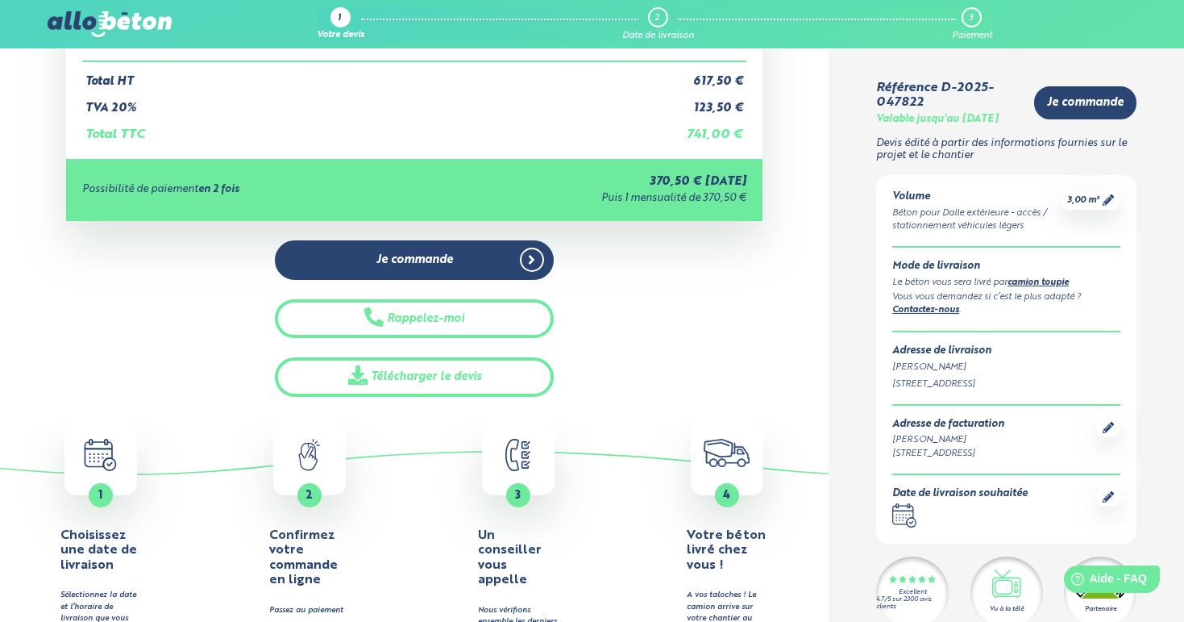
scroll to position [276, 0]
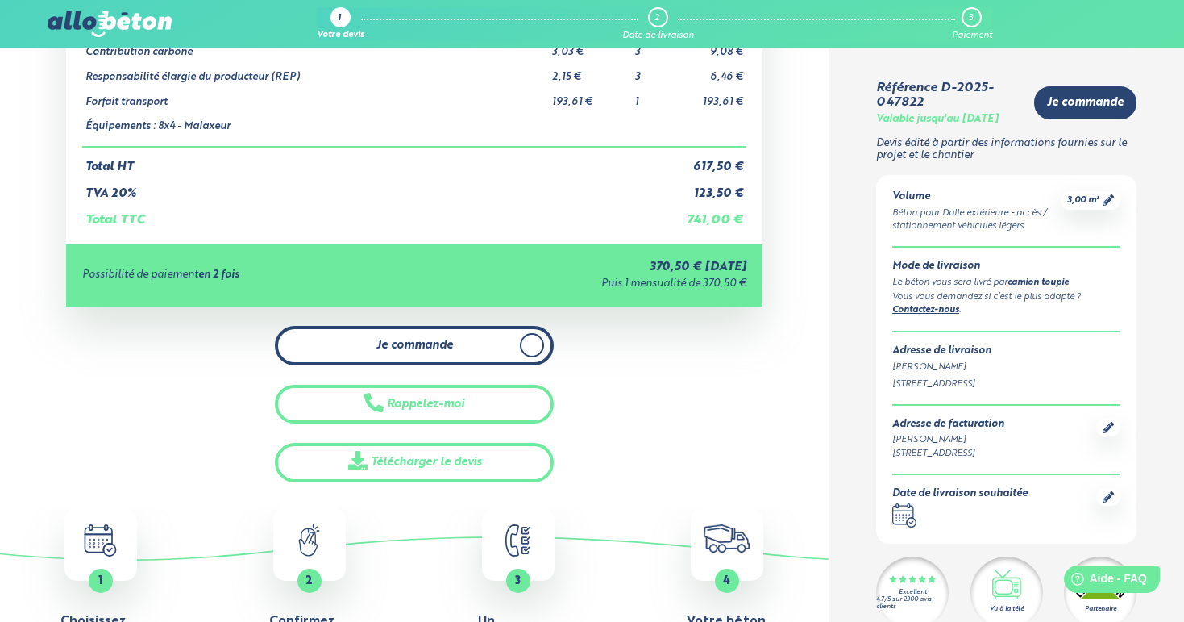
click at [421, 344] on span "Je commande" at bounding box center [414, 346] width 77 height 14
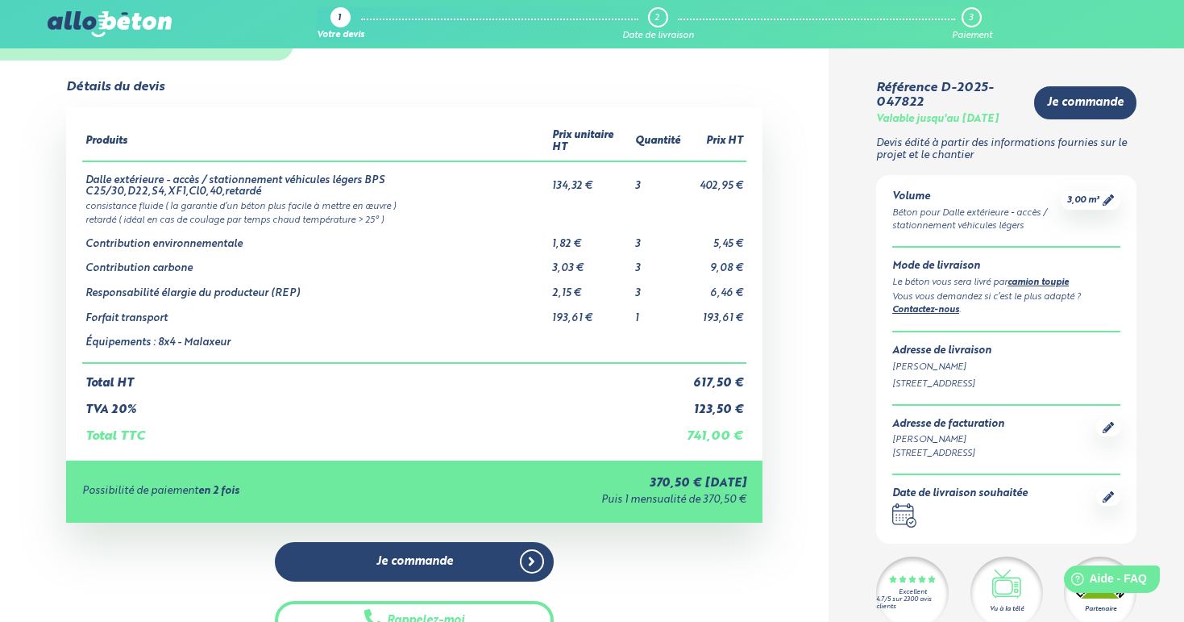
scroll to position [62, 0]
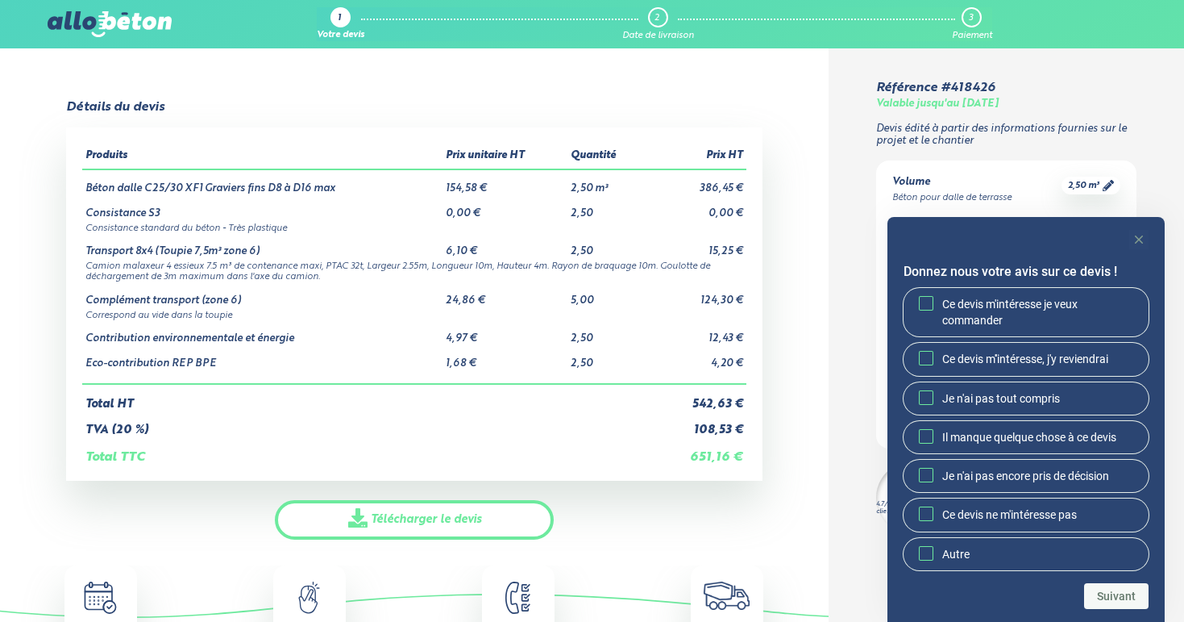
click at [1144, 240] on rect "Masquer l’enquête" at bounding box center [1138, 239] width 19 height 19
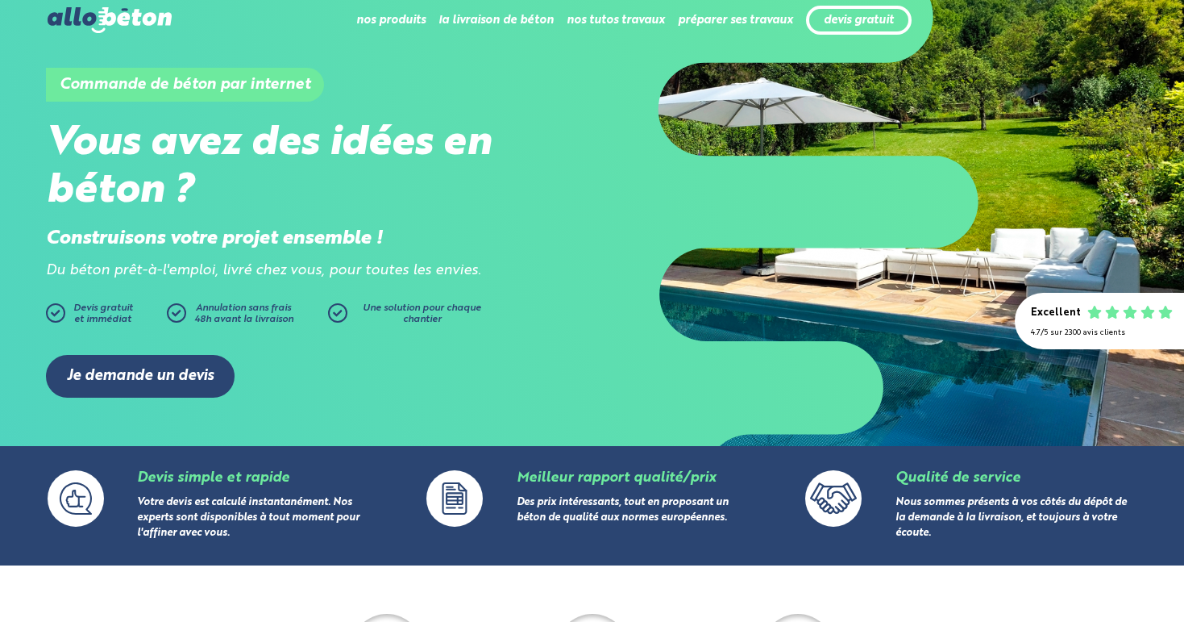
scroll to position [57, 0]
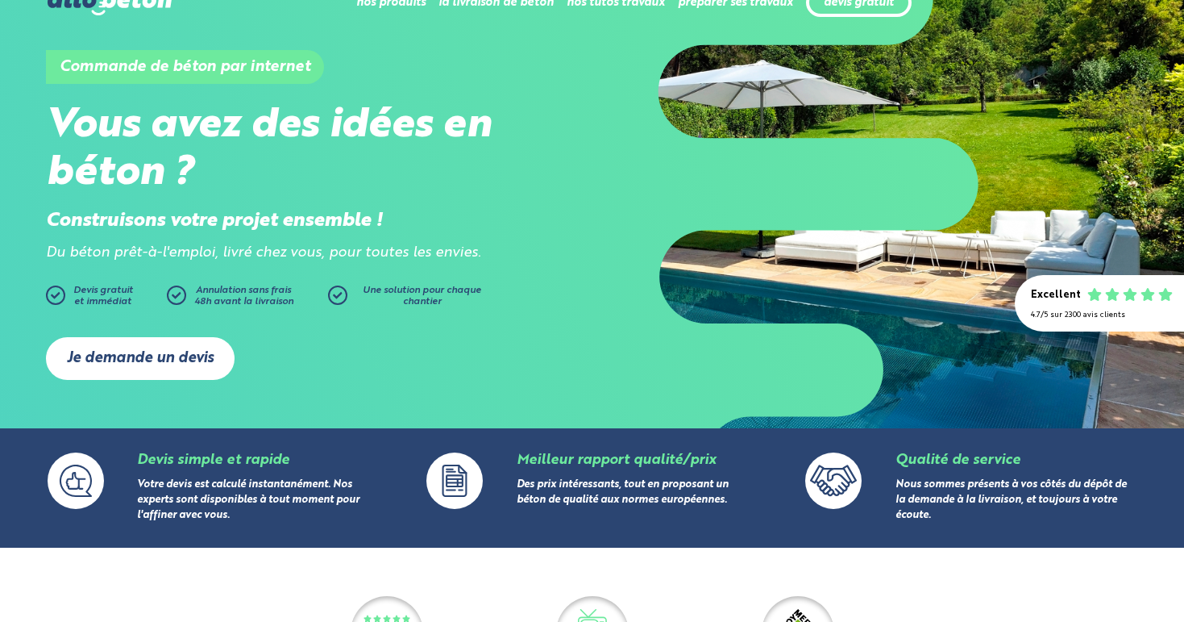
click at [121, 349] on link "Je demande un devis" at bounding box center [140, 358] width 189 height 43
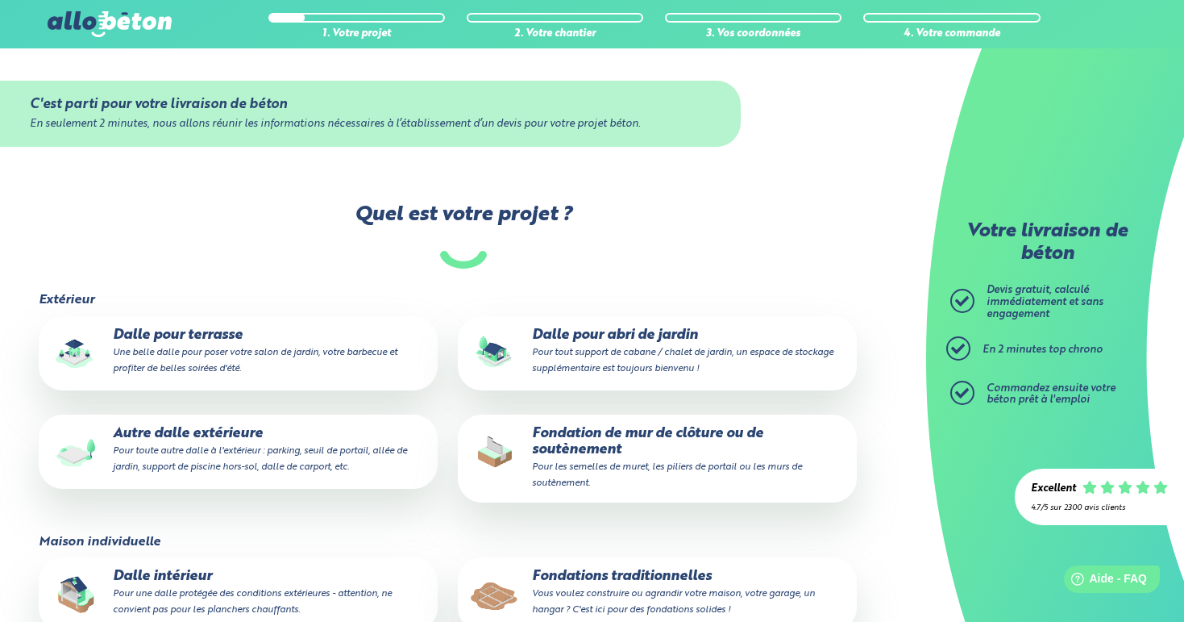
click at [268, 468] on small "Pour toute autre dalle à l'extérieur : parking, seuil de portail, allée de jard…" at bounding box center [260, 459] width 294 height 26
click at [0, 0] on input "Autre dalle extérieure Pour toute autre dalle à l'extérieur : parking, seuil de…" at bounding box center [0, 0] width 0 height 0
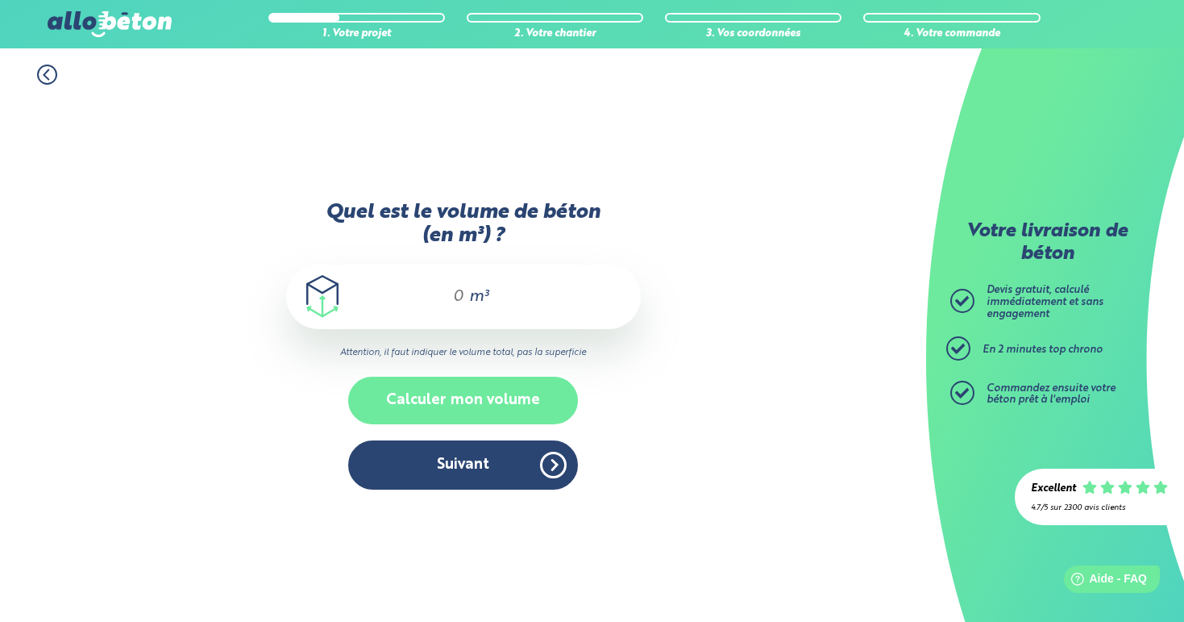
click at [443, 402] on button "Calculer mon volume" at bounding box center [463, 400] width 230 height 48
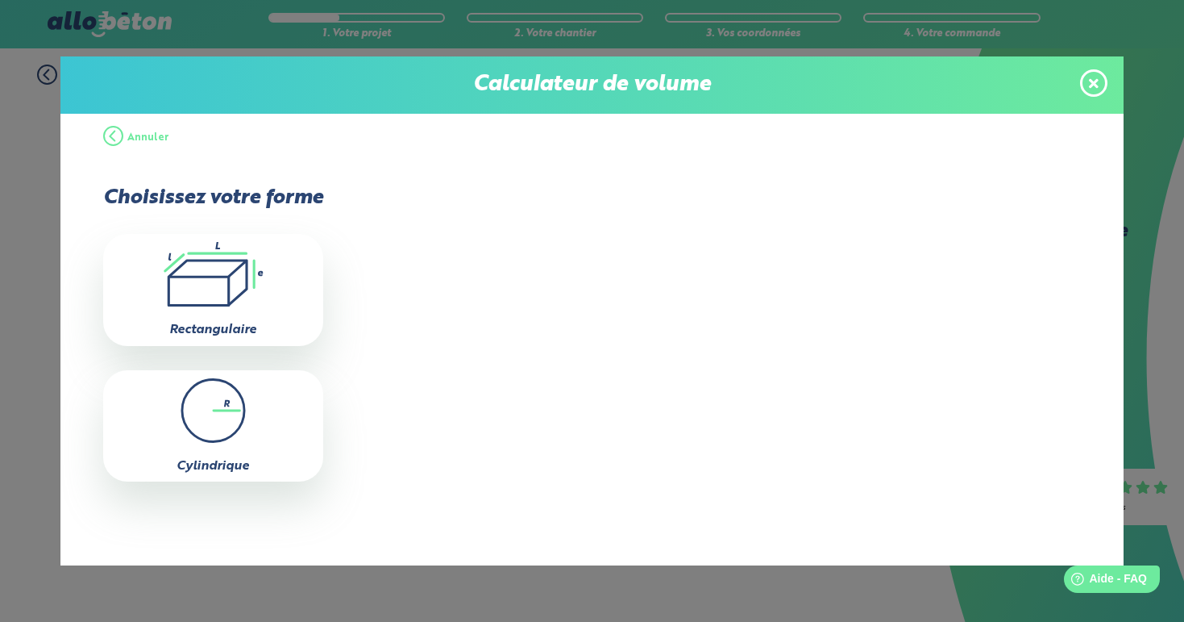
click at [248, 319] on div ".icon-calc-rectanglea{fill:none;stroke-linecap:round;stroke-width:3px;stroke:#6…" at bounding box center [213, 289] width 220 height 111
type input "0"
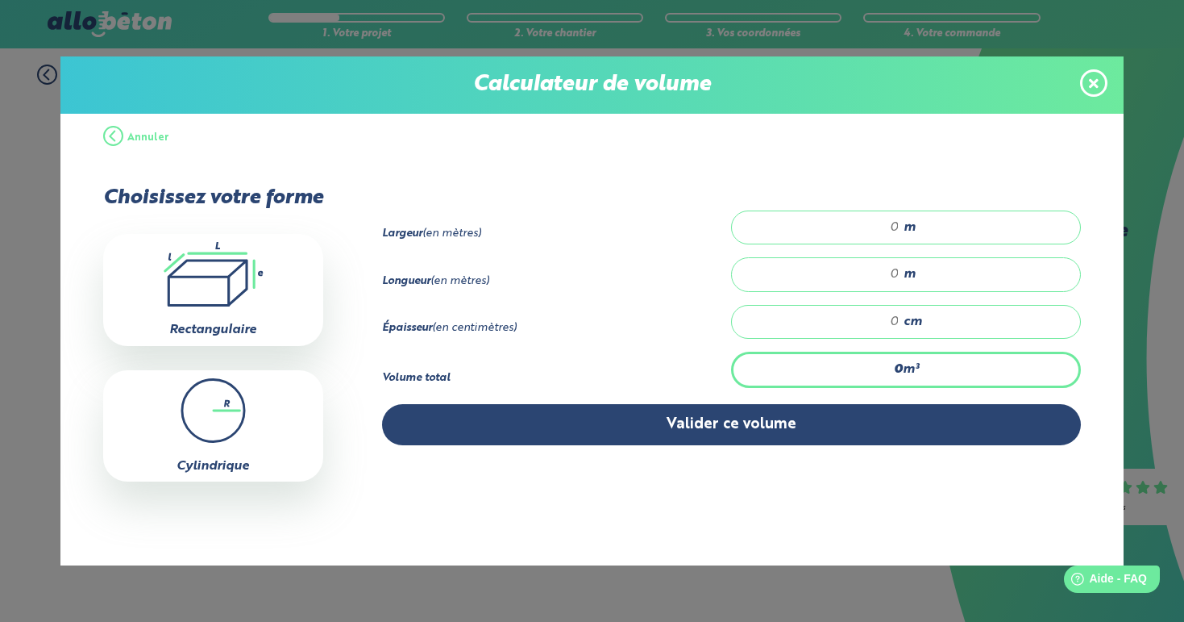
drag, startPoint x: 898, startPoint y: 228, endPoint x: 862, endPoint y: 228, distance: 36.3
click at [862, 228] on input "number" at bounding box center [824, 227] width 152 height 16
type input "30"
click at [897, 271] on input "number" at bounding box center [824, 274] width 152 height 16
type input "2"
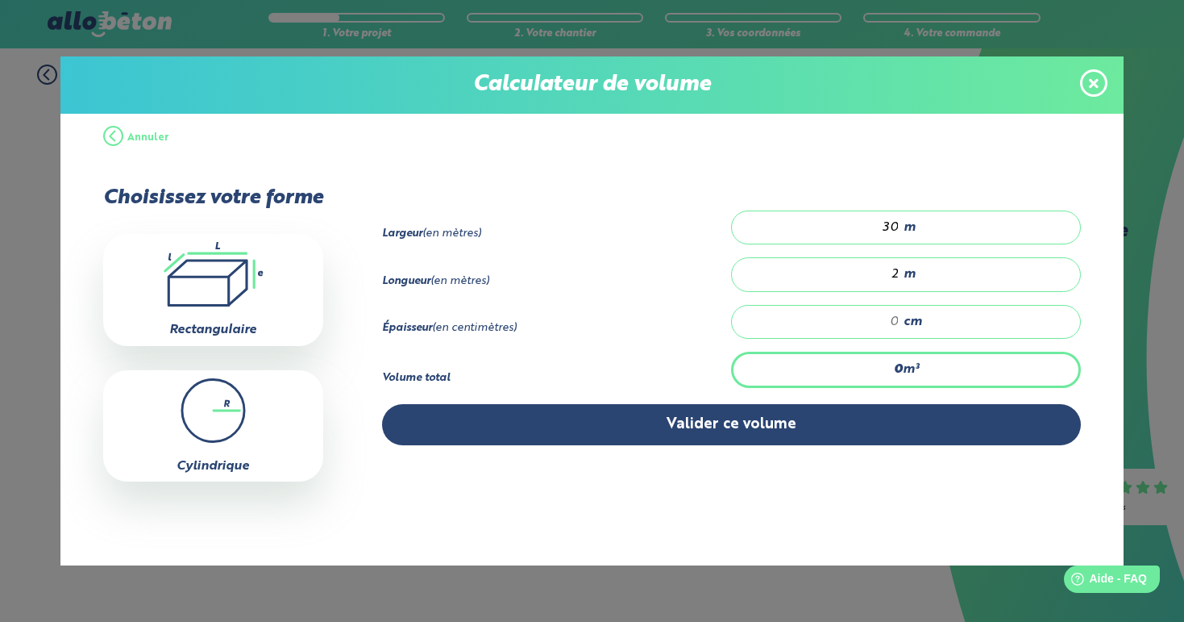
click at [892, 323] on input "number" at bounding box center [824, 322] width 152 height 16
type input "0.6"
type input "1"
type input "6"
type input "10"
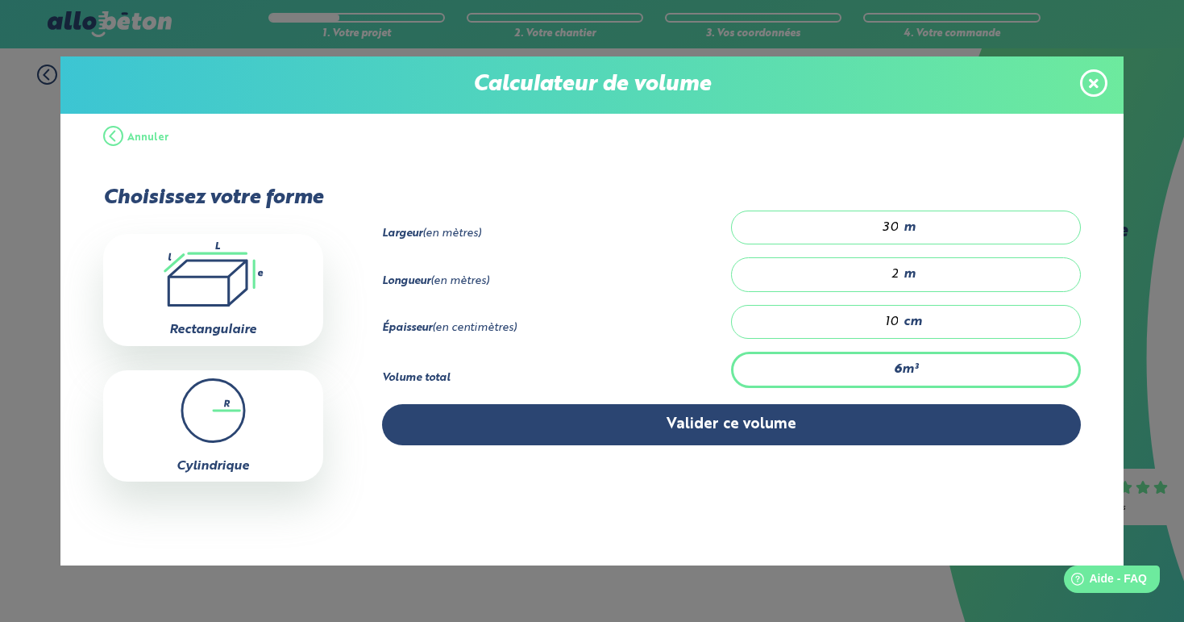
click at [888, 162] on div "Largeur (en mètres) 30 m Longueur (en mètres) 2 m Épaisseur (en centimètres) 6" at bounding box center [702, 333] width 759 height 343
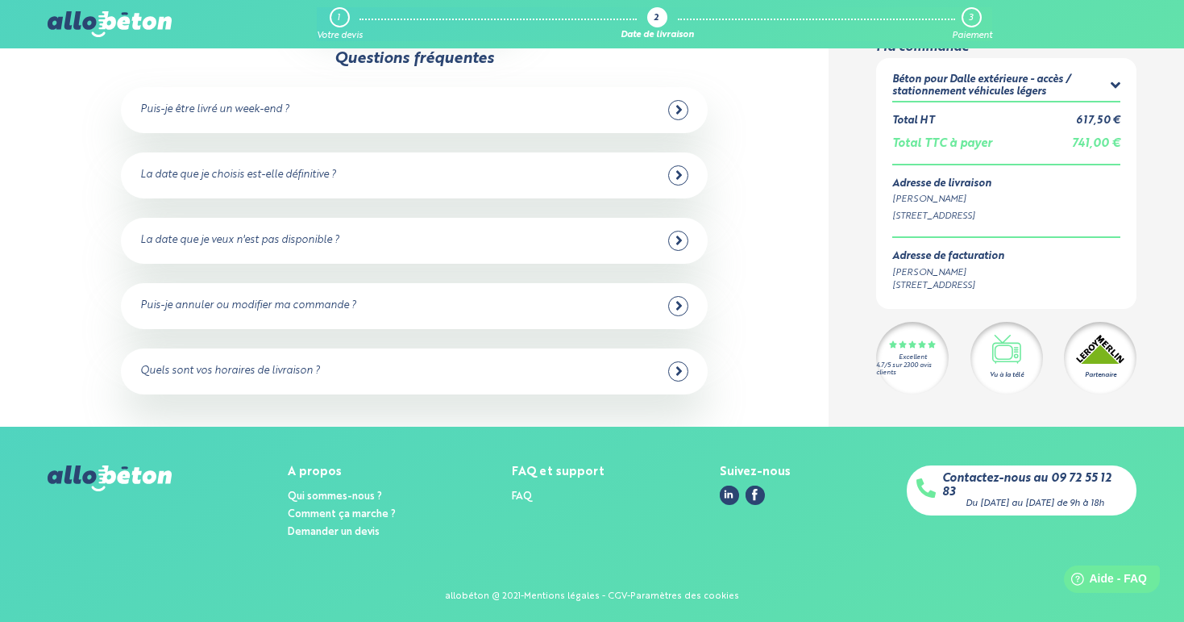
scroll to position [293, 0]
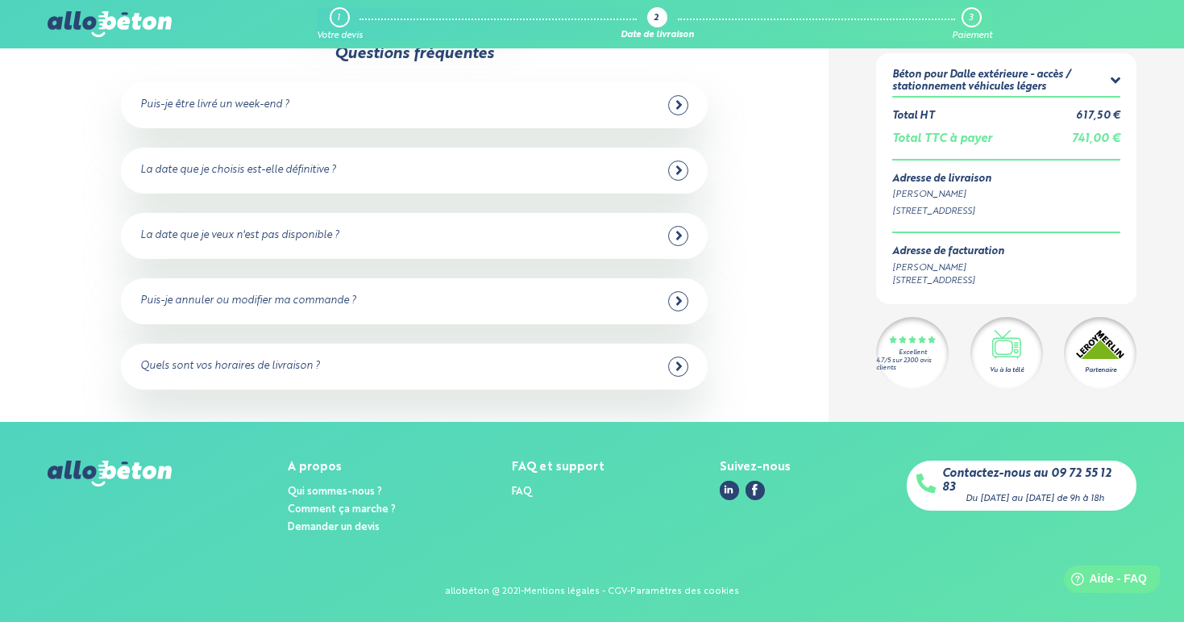
click at [609, 362] on div "Quels sont vos horaires de livraison ?" at bounding box center [414, 366] width 549 height 20
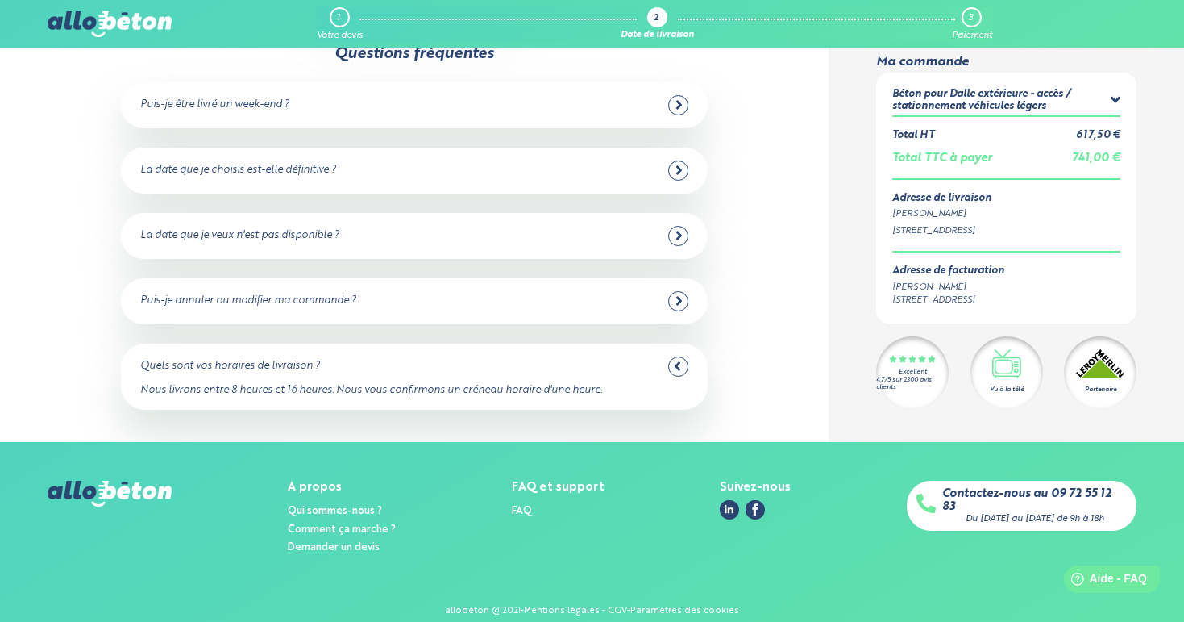
click at [613, 357] on div "Quels sont vos horaires de livraison ?" at bounding box center [414, 366] width 549 height 20
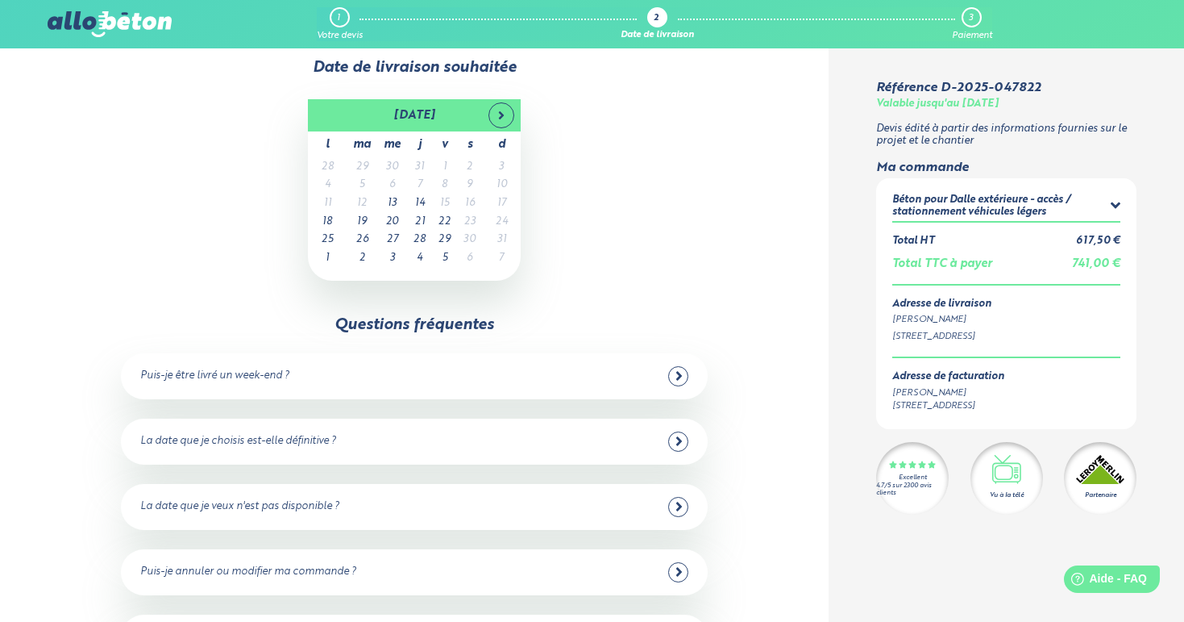
scroll to position [0, 0]
